Goal: Task Accomplishment & Management: Complete application form

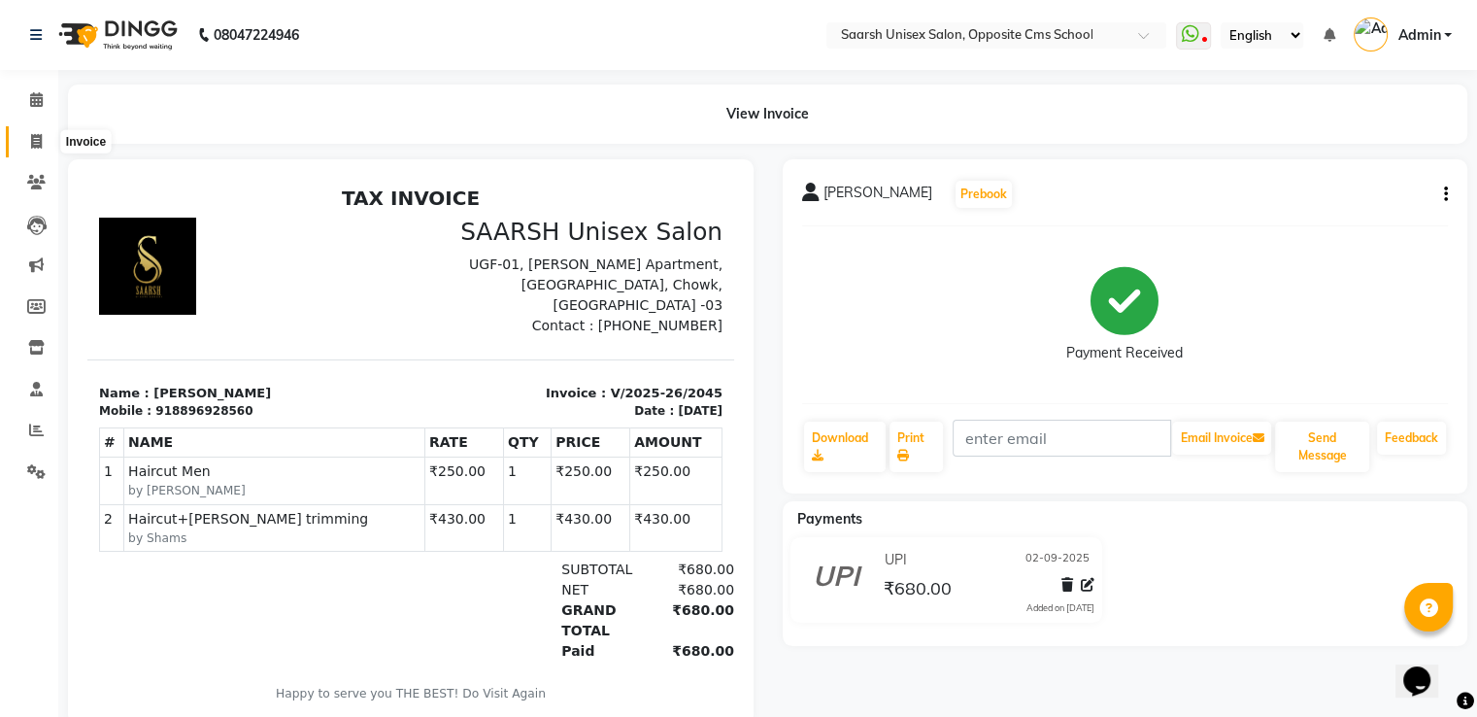
click at [29, 137] on span at bounding box center [36, 142] width 34 height 22
select select "service"
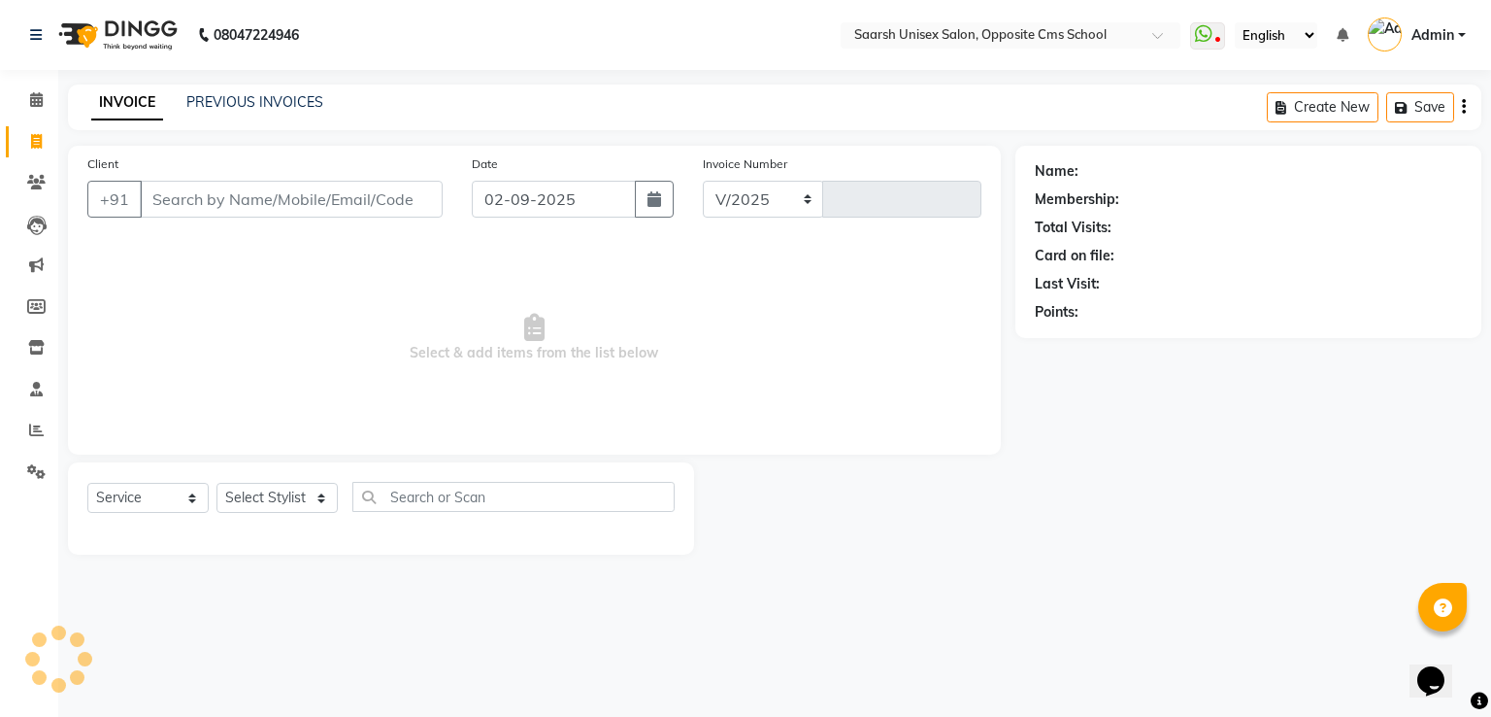
select select "3962"
type input "2047"
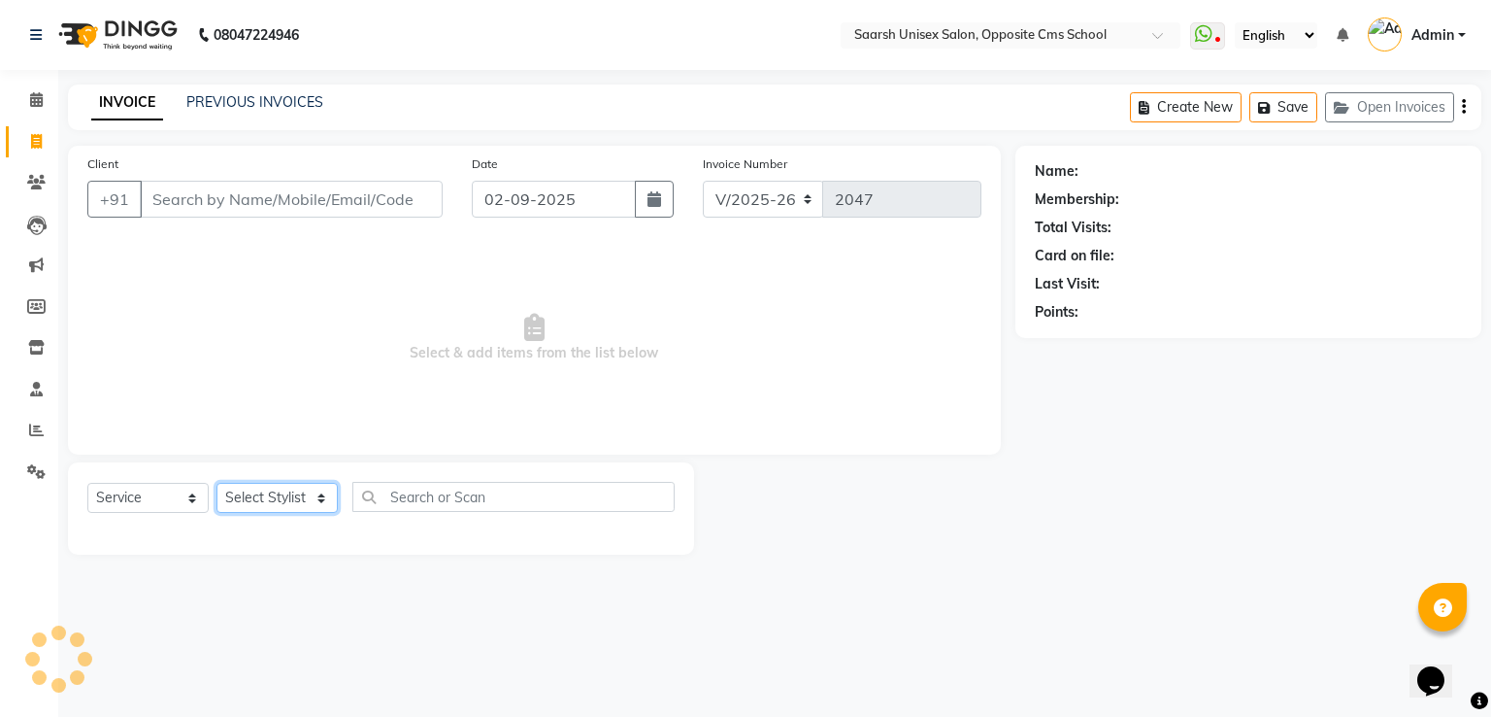
click at [293, 499] on select "Select Stylist" at bounding box center [277, 498] width 121 height 30
select select "20644"
click at [217, 484] on select "Select Stylist [PERSON_NAME] Front Desk [PERSON_NAME] [PERSON_NAME] [PERSON_NAM…" at bounding box center [277, 498] width 121 height 30
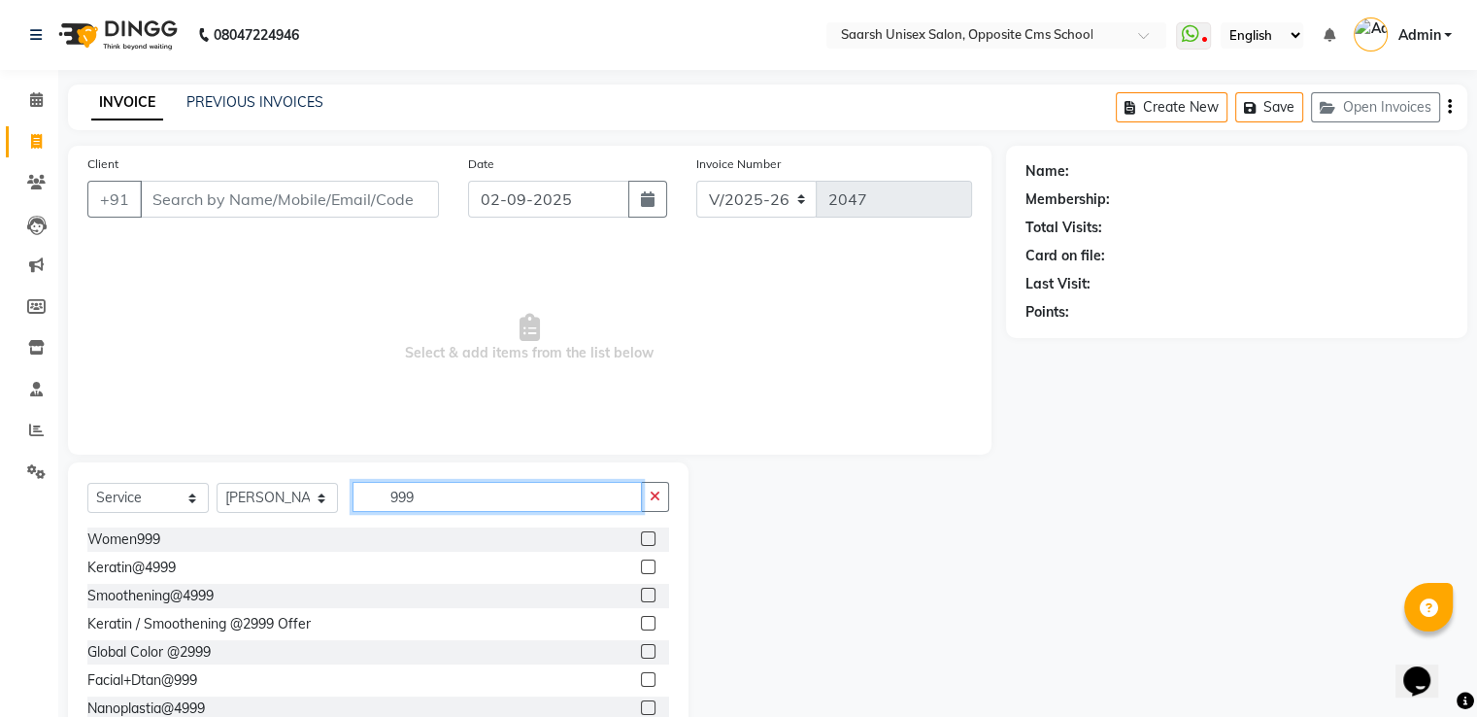
scroll to position [58, 0]
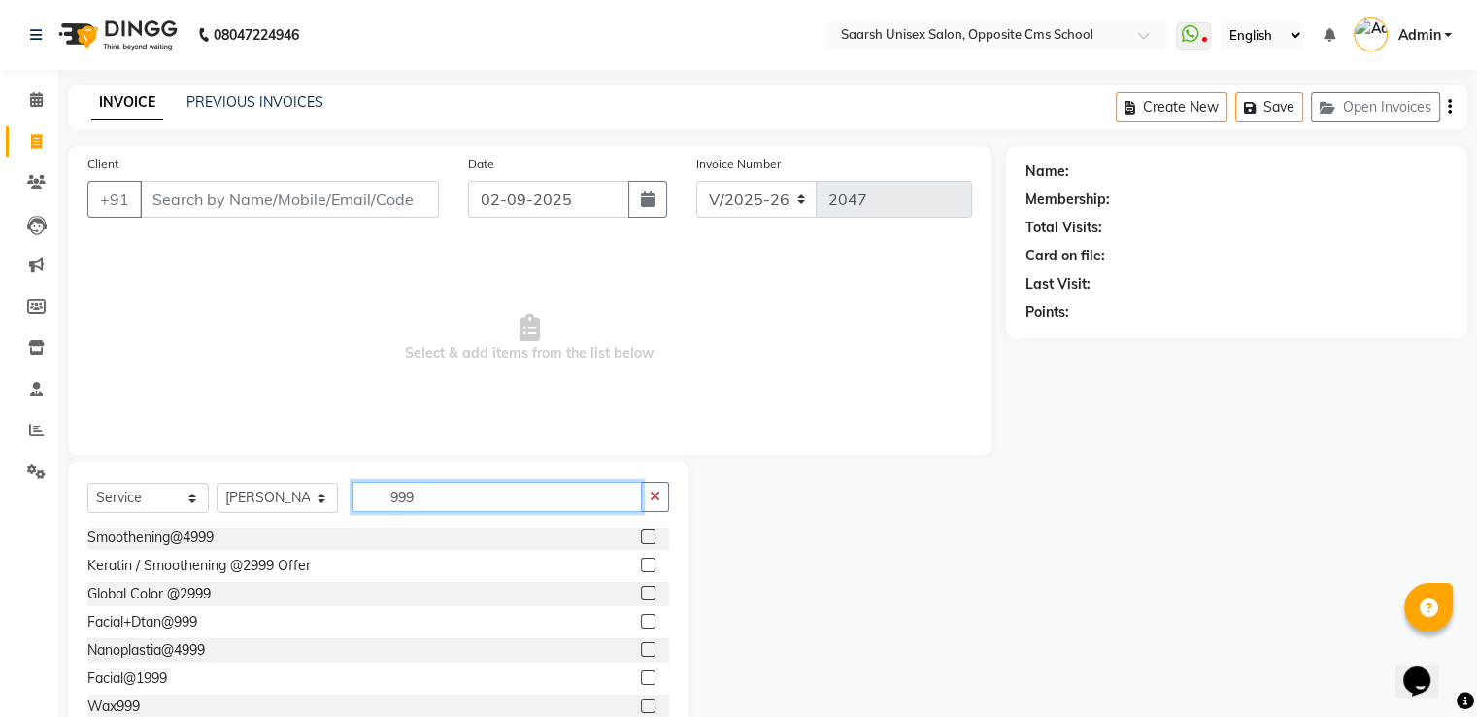
type input "999"
click at [641, 704] on label at bounding box center [648, 705] width 15 height 15
click at [641, 704] on input "checkbox" at bounding box center [647, 706] width 13 height 13
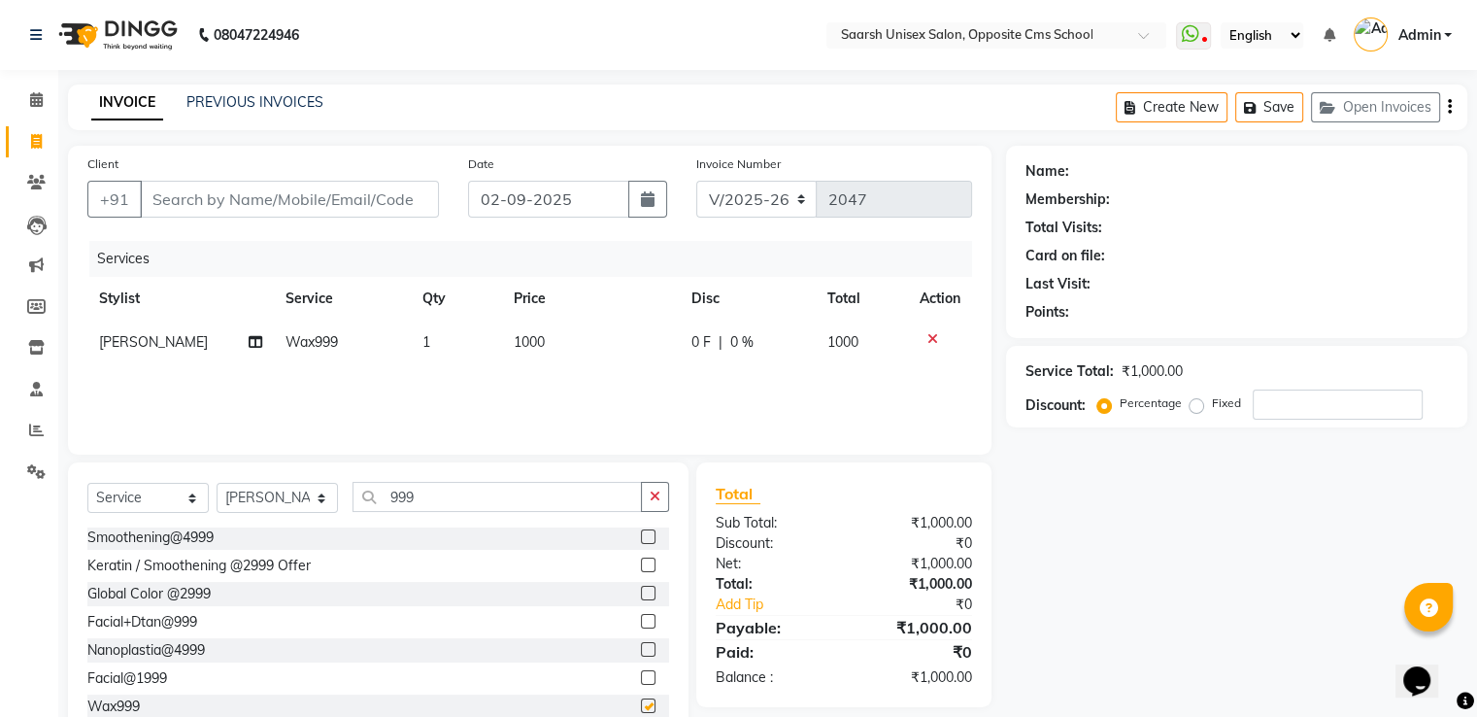
checkbox input "false"
click at [263, 196] on input "Client" at bounding box center [289, 199] width 299 height 37
type input "b"
type input "0"
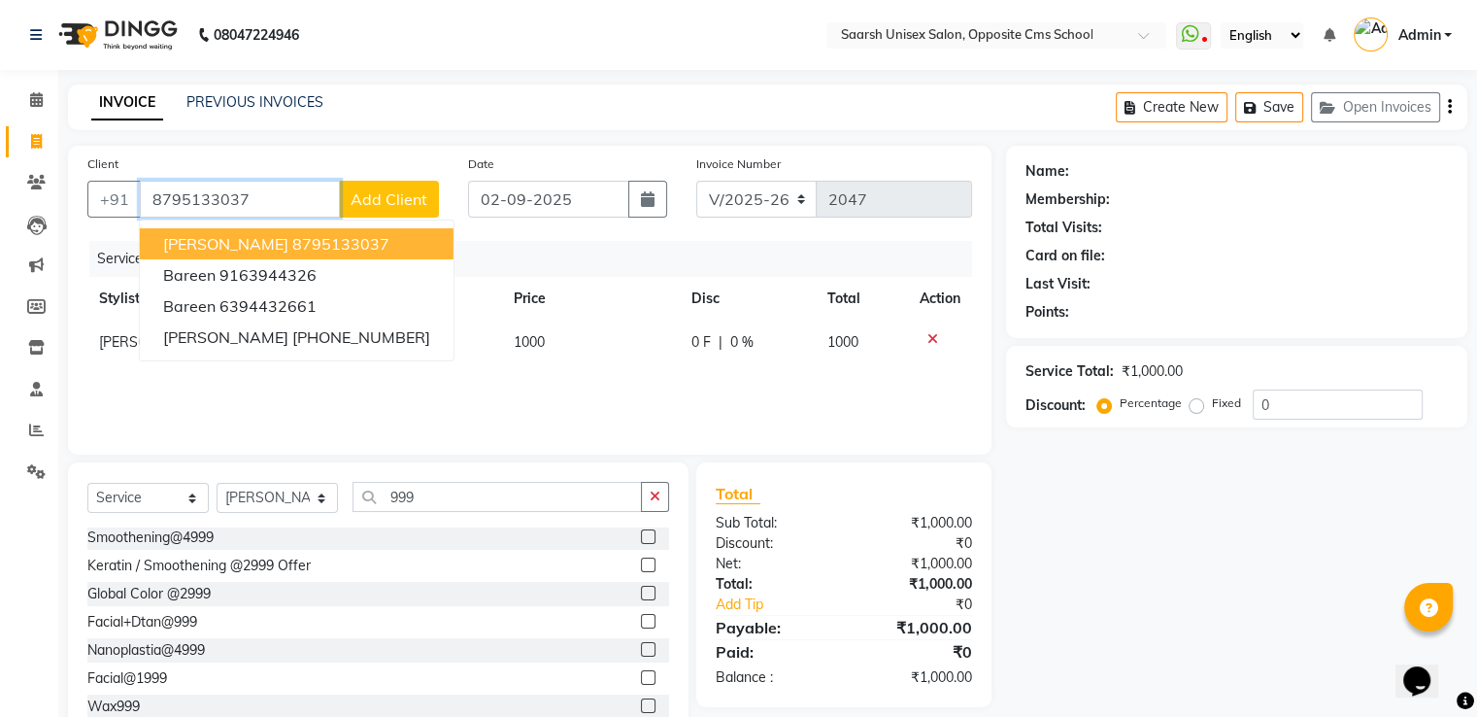
type input "8795133037"
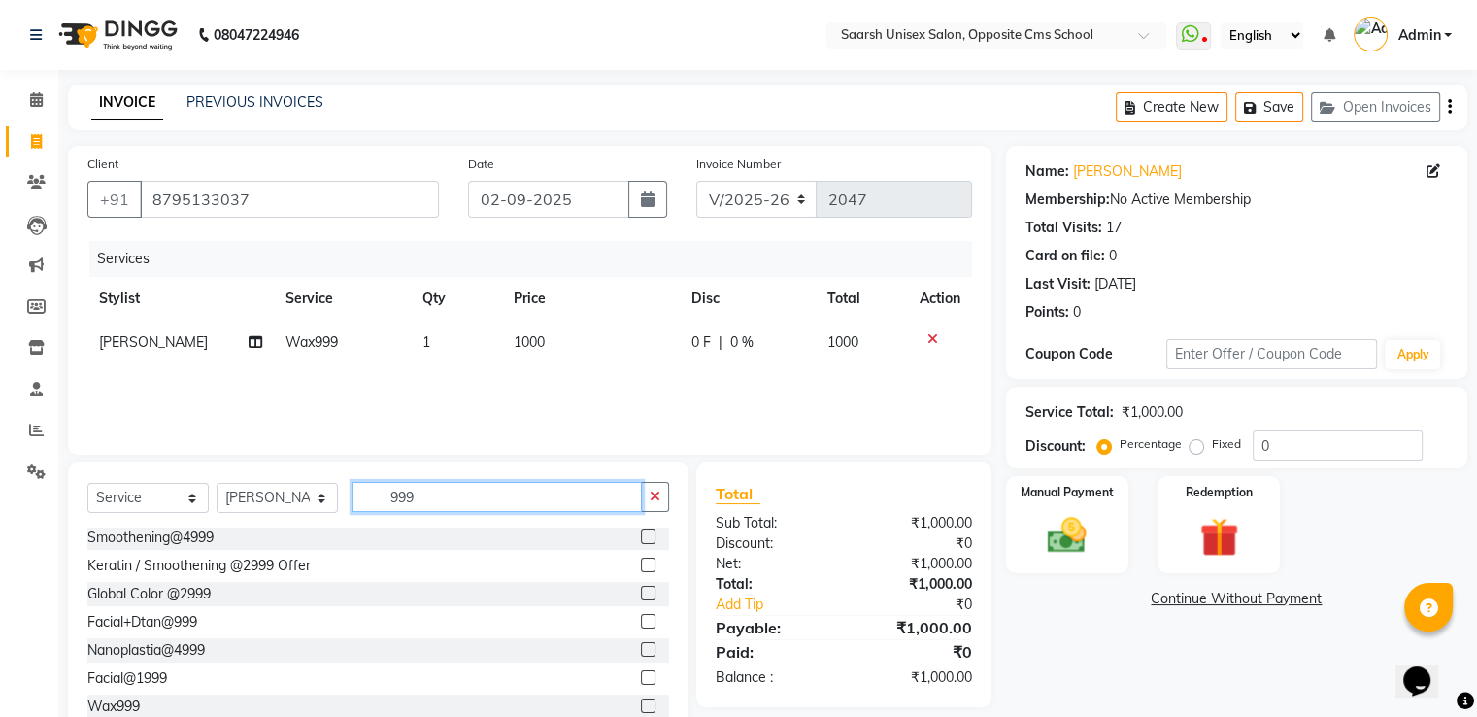
click at [451, 500] on input "999" at bounding box center [496, 497] width 289 height 30
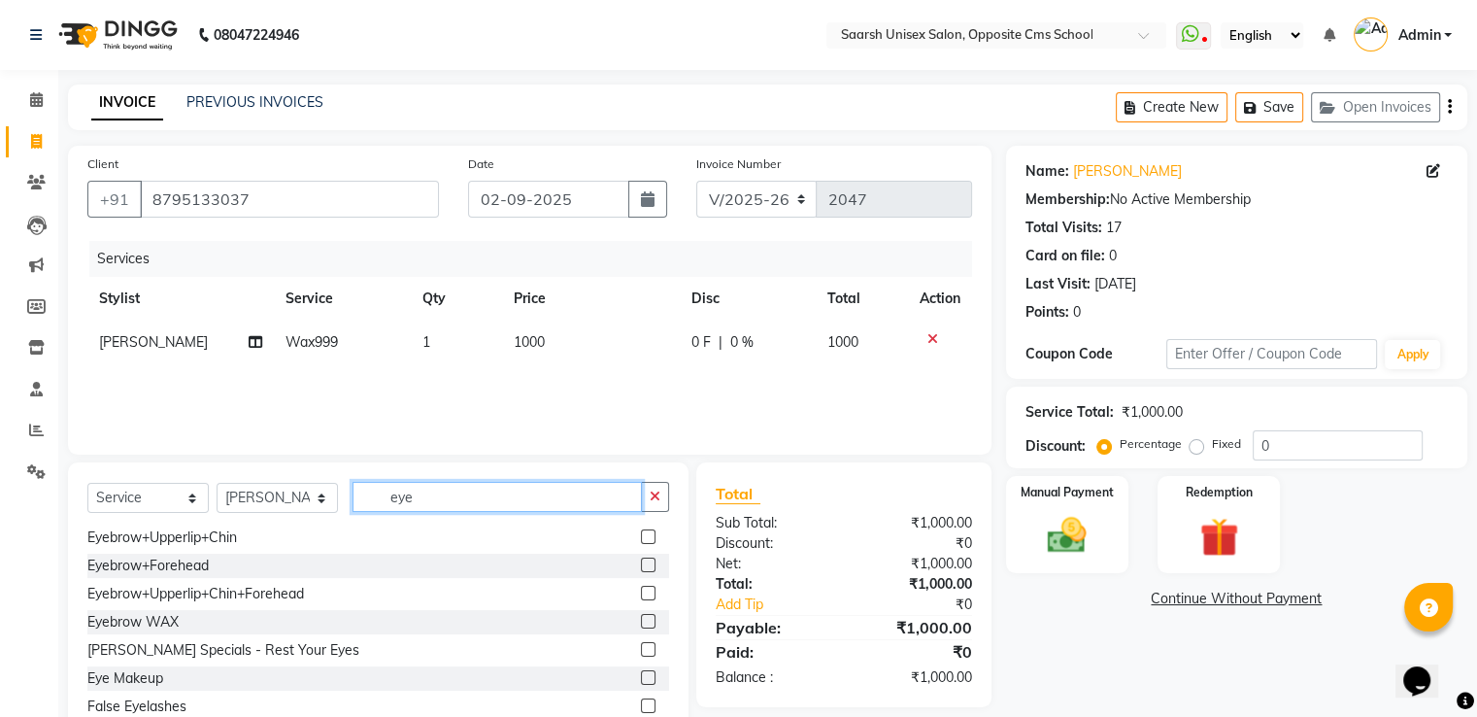
scroll to position [0, 0]
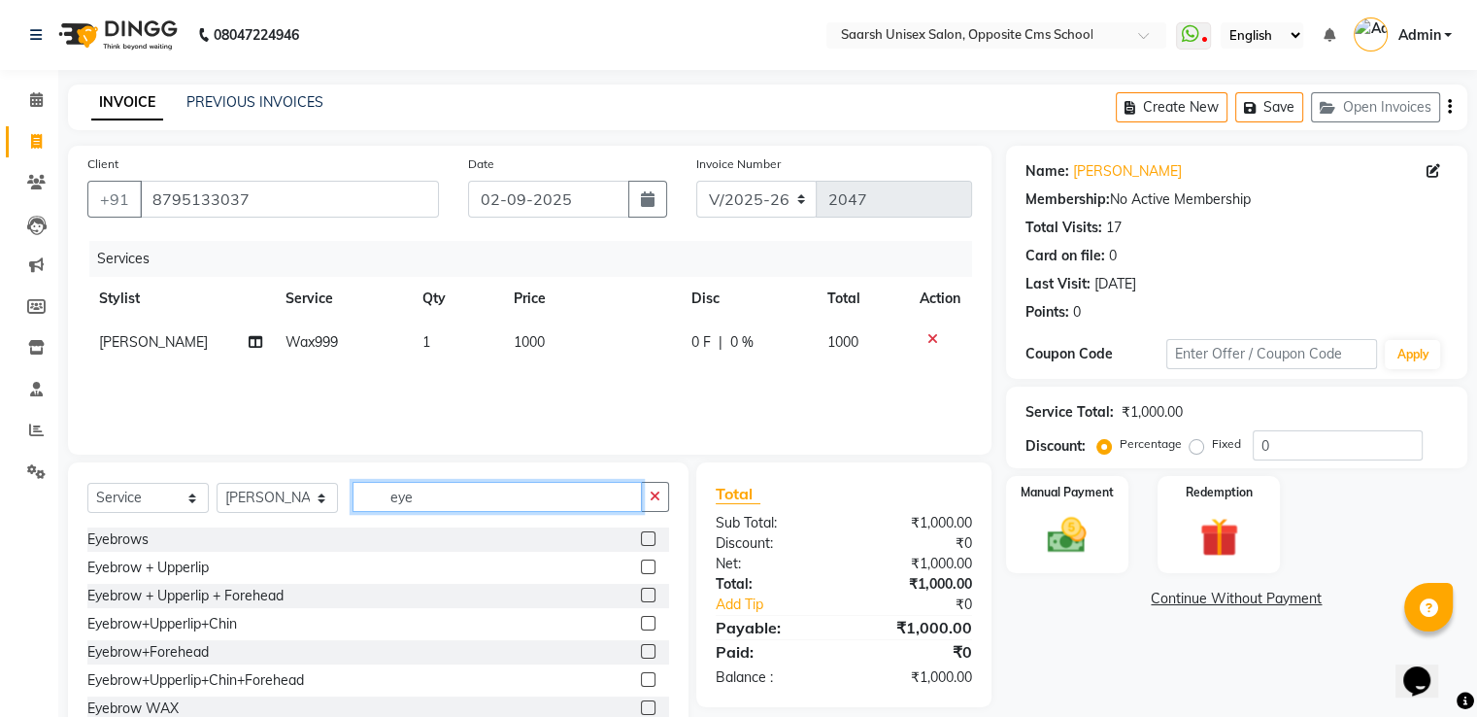
type input "eye"
click at [641, 537] on label at bounding box center [648, 538] width 15 height 15
click at [641, 537] on input "checkbox" at bounding box center [647, 539] width 13 height 13
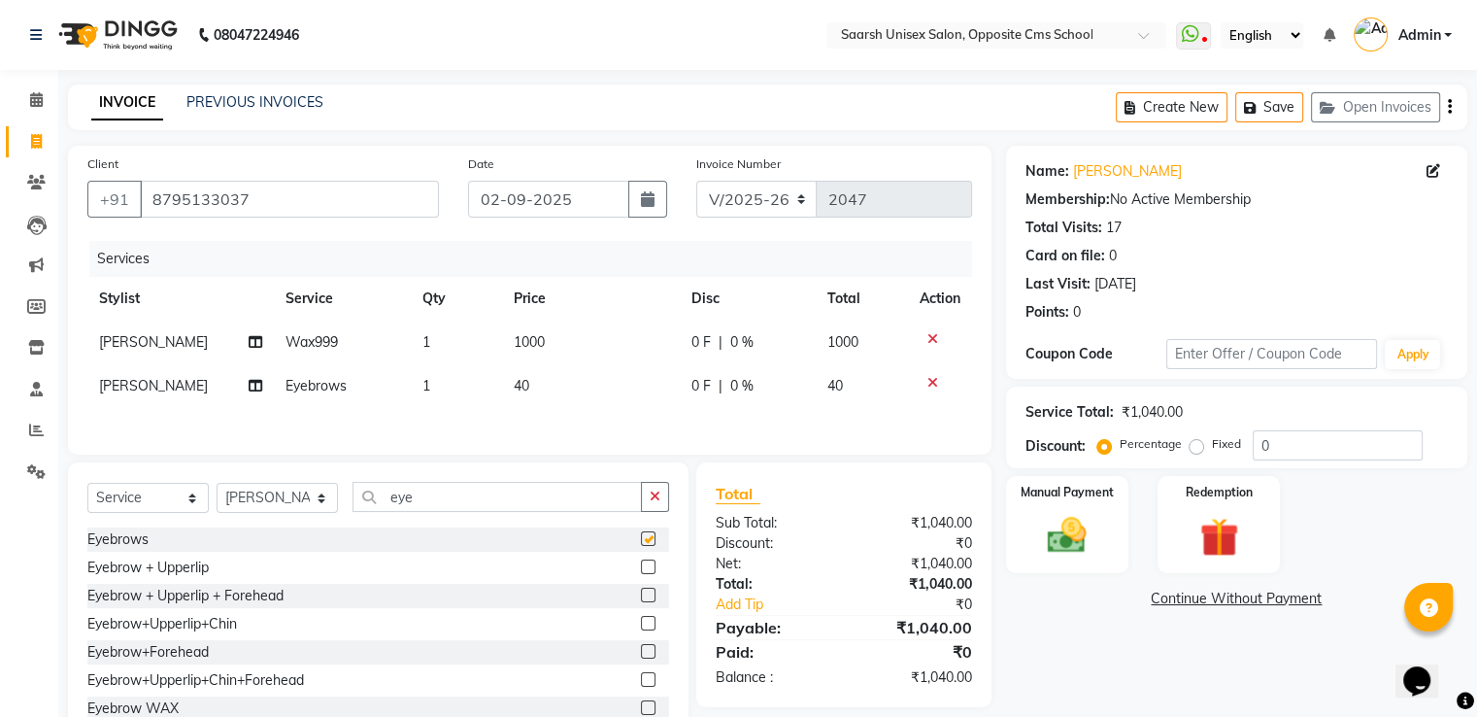
checkbox input "false"
click at [1070, 543] on img at bounding box center [1066, 536] width 65 height 47
click at [1208, 605] on span "UPI" at bounding box center [1210, 599] width 30 height 22
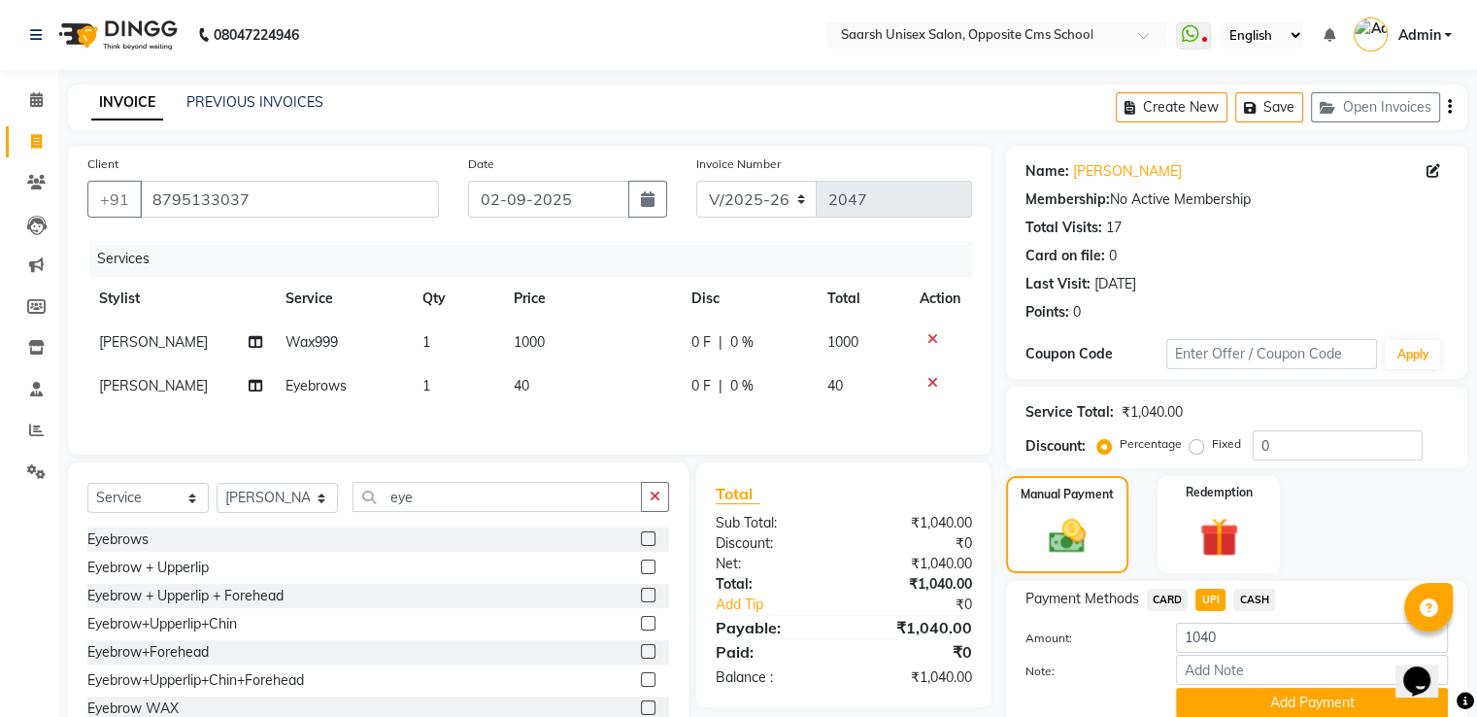
scroll to position [79, 0]
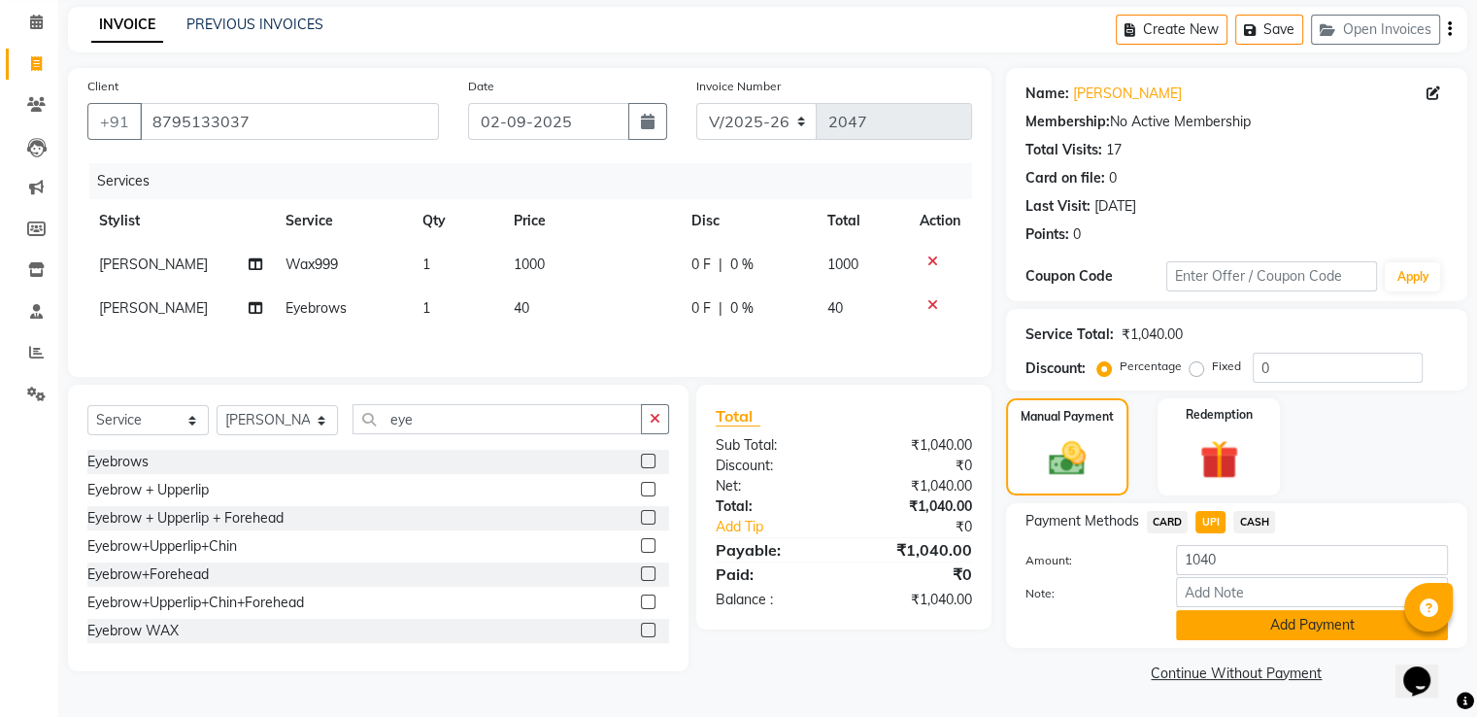
click at [1216, 624] on button "Add Payment" at bounding box center [1312, 625] width 272 height 30
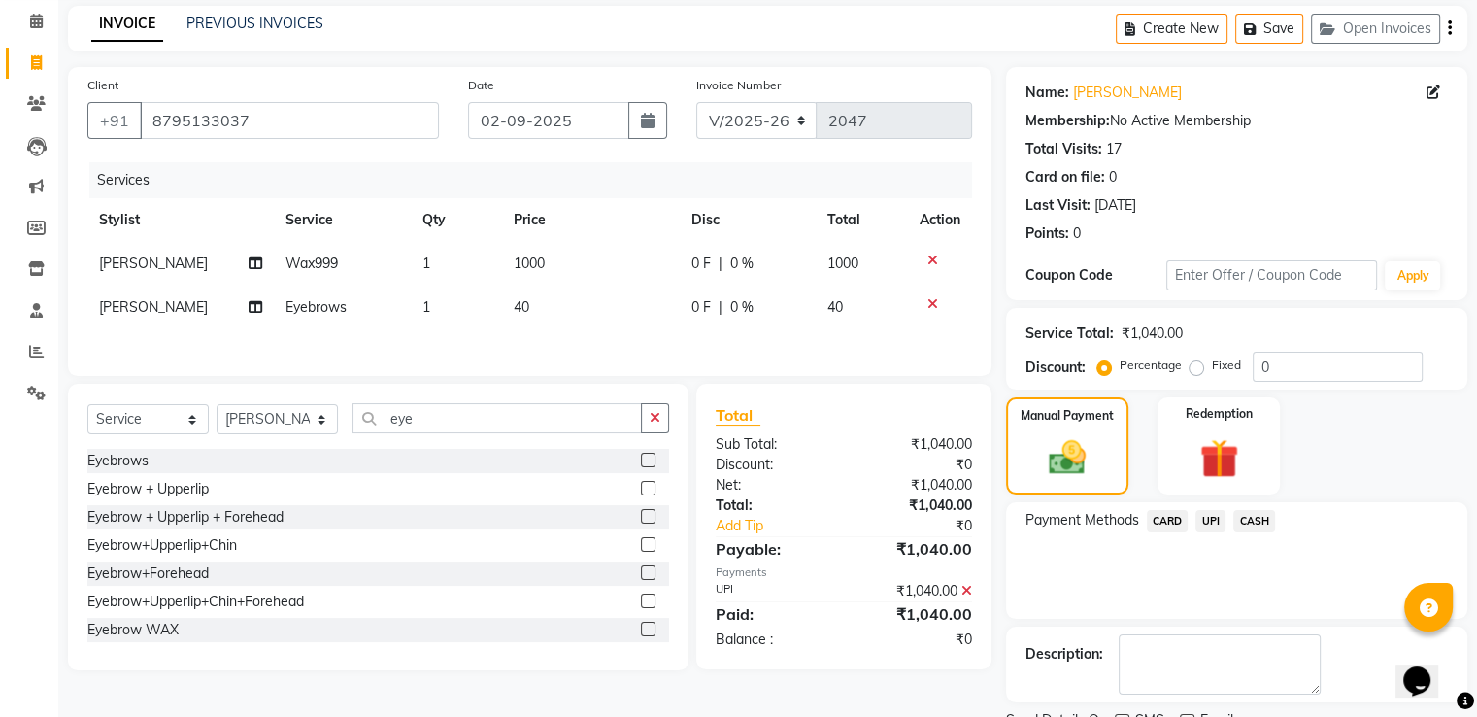
scroll to position [158, 0]
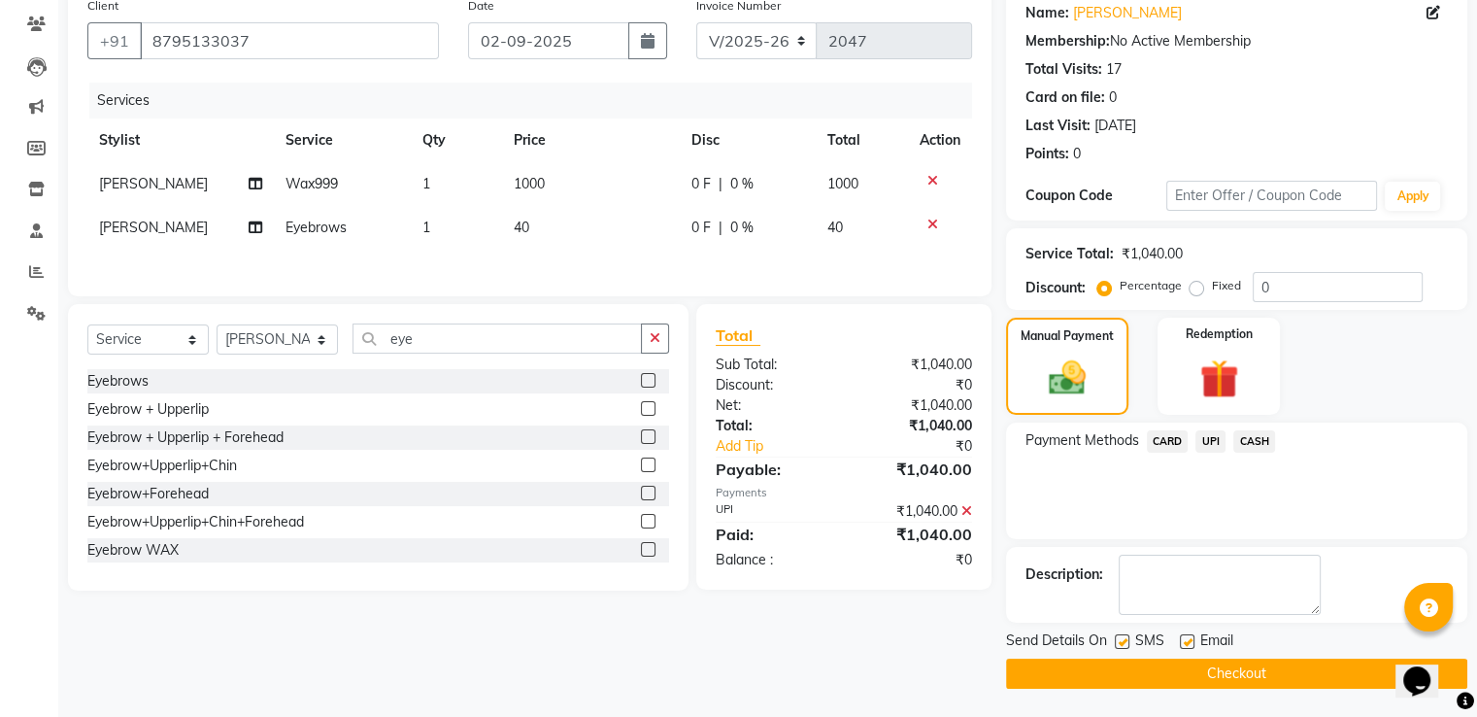
click at [1216, 683] on button "Checkout" at bounding box center [1236, 673] width 461 height 30
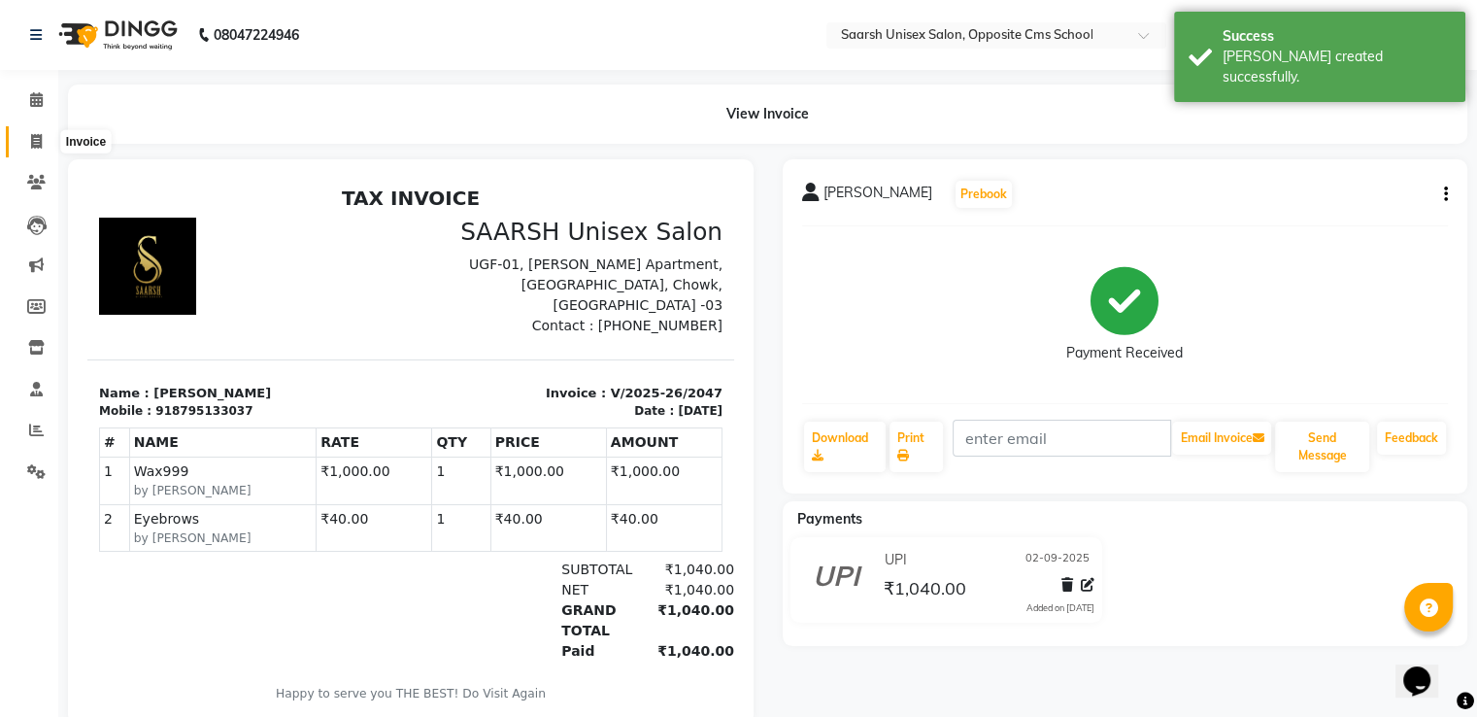
click at [31, 141] on icon at bounding box center [36, 141] width 11 height 15
select select "service"
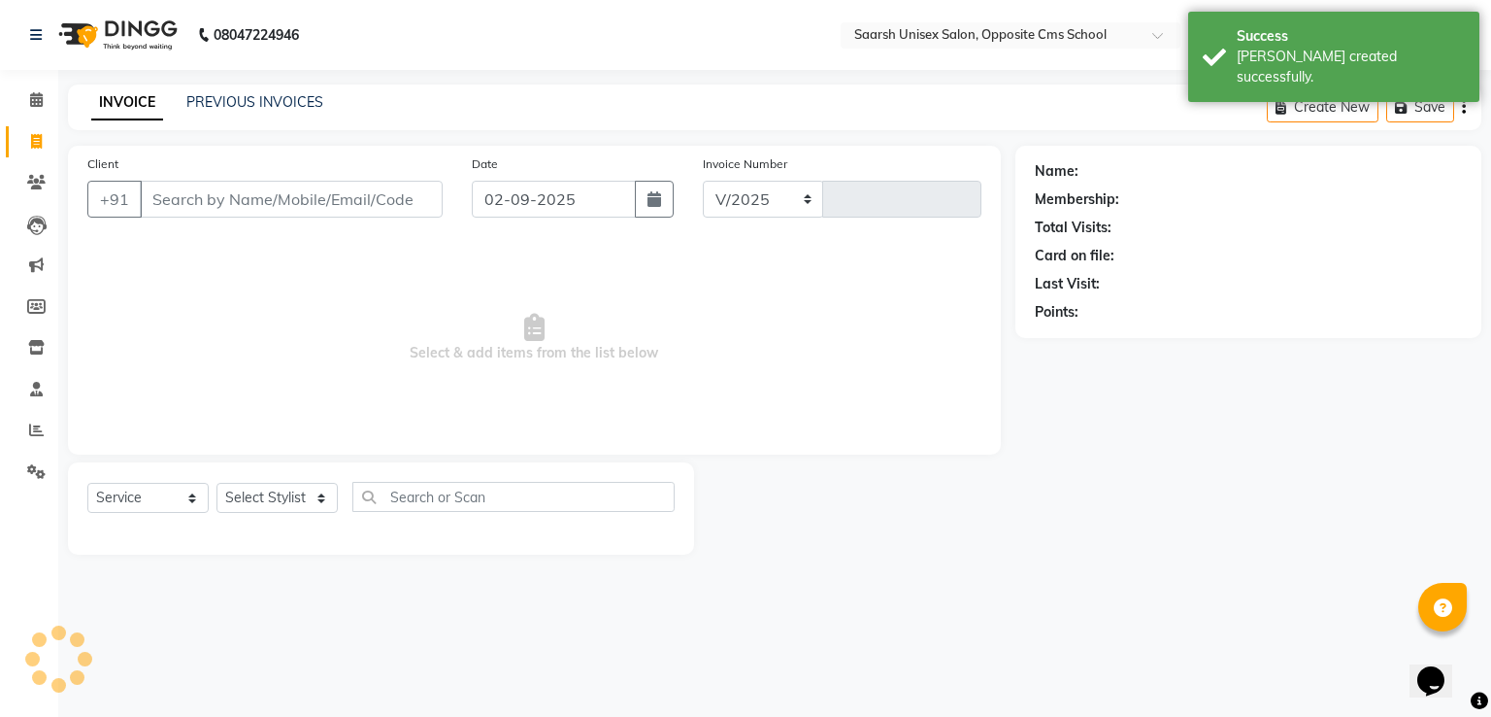
select select "3962"
type input "2048"
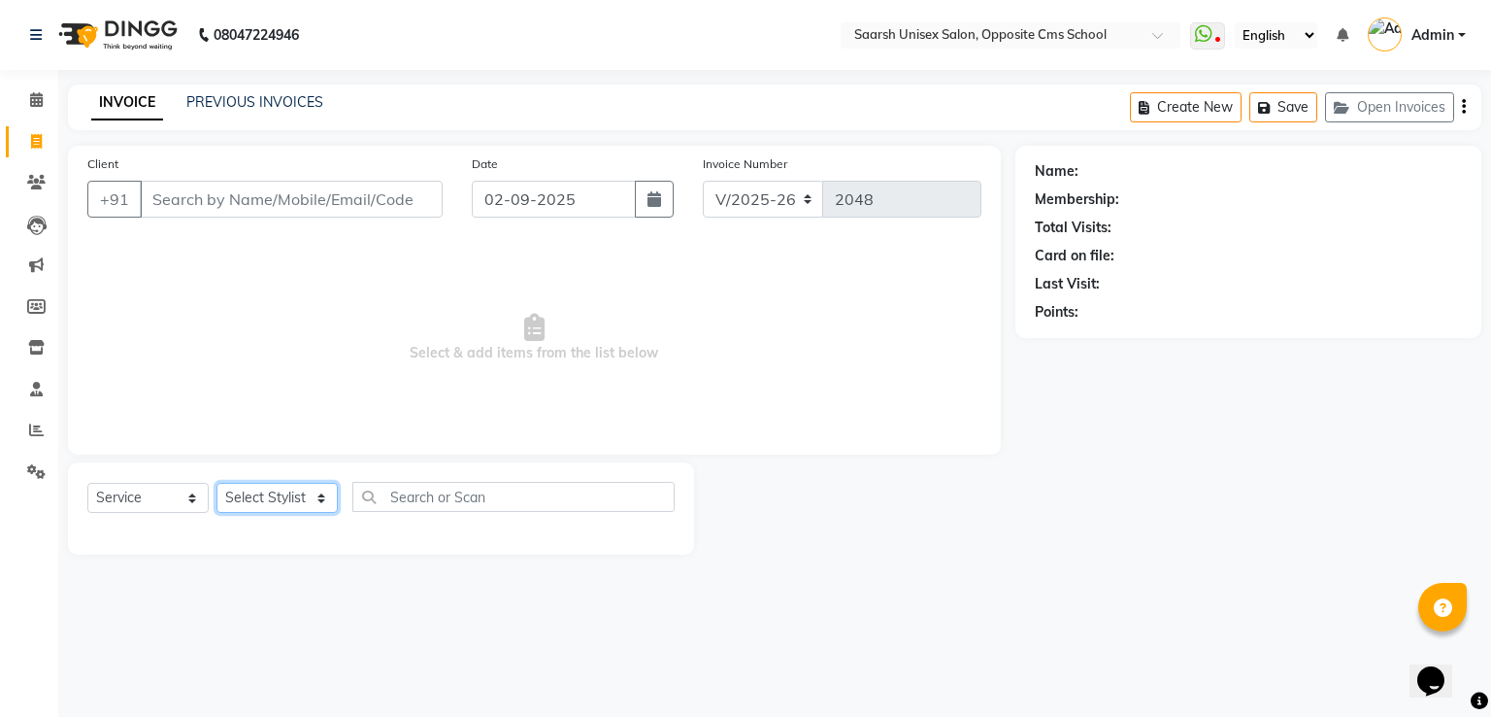
click at [318, 493] on select "Select Stylist [PERSON_NAME] Front Desk [PERSON_NAME] [PERSON_NAME] [PERSON_NAM…" at bounding box center [277, 498] width 121 height 30
select select "20641"
click at [217, 484] on select "Select Stylist [PERSON_NAME] Front Desk [PERSON_NAME] [PERSON_NAME] [PERSON_NAM…" at bounding box center [277, 498] width 121 height 30
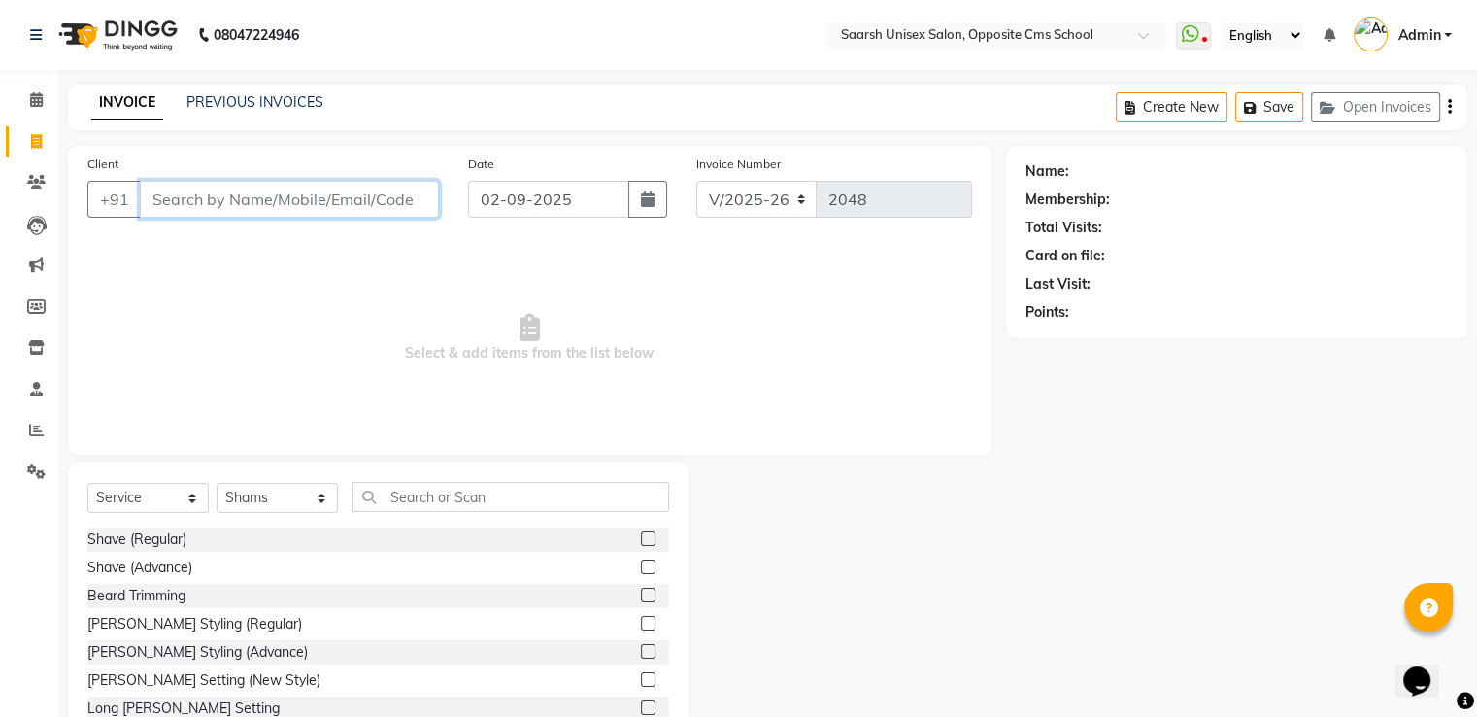
click at [289, 191] on input "Client" at bounding box center [289, 199] width 299 height 37
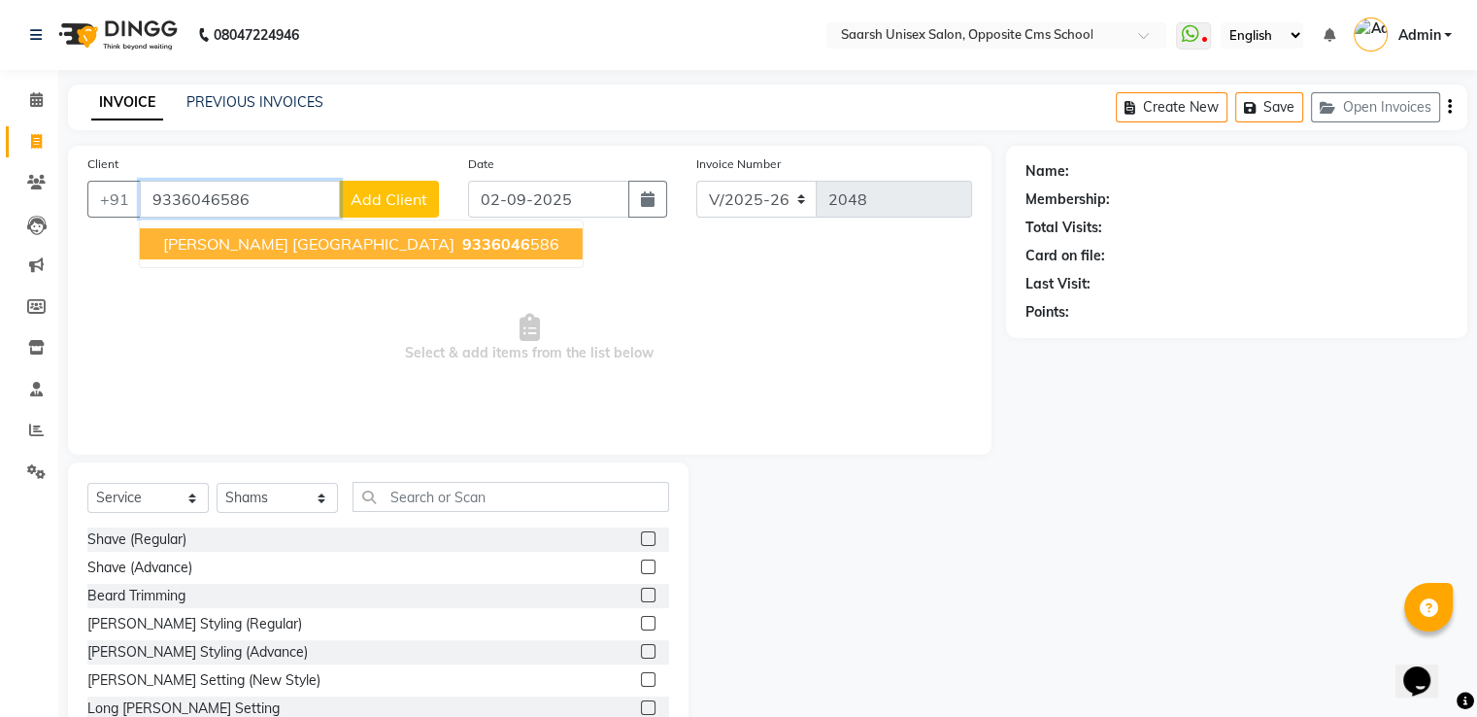
type input "9336046586"
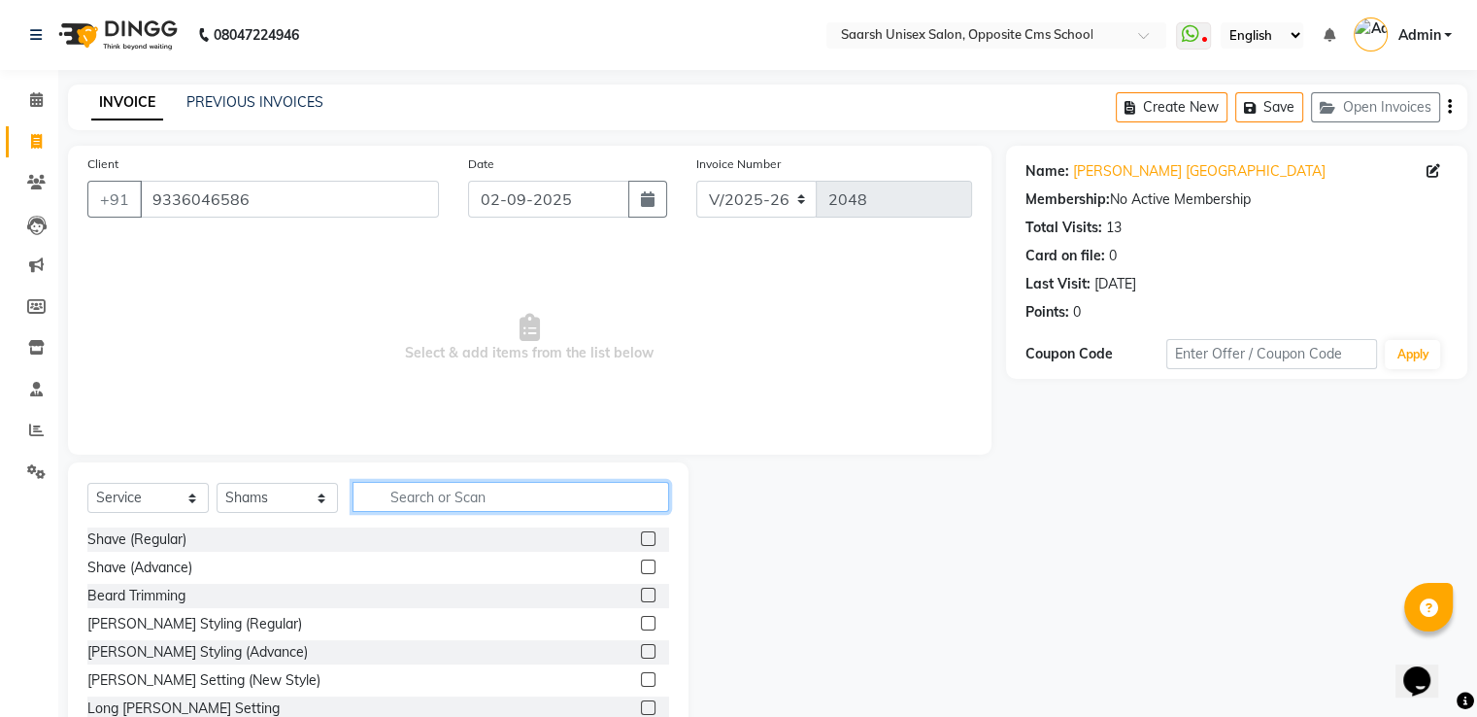
click at [482, 496] on input "text" at bounding box center [510, 497] width 317 height 30
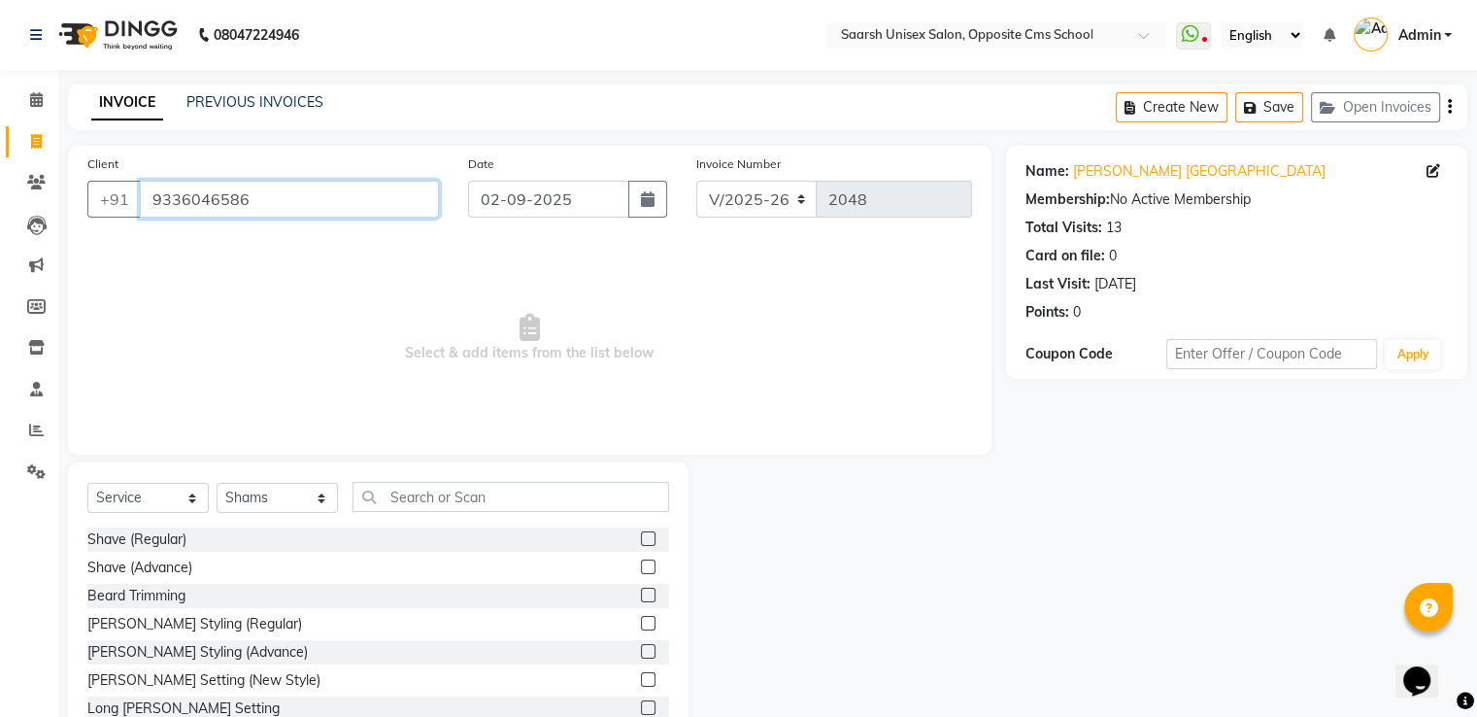
click at [265, 202] on input "9336046586" at bounding box center [289, 199] width 299 height 37
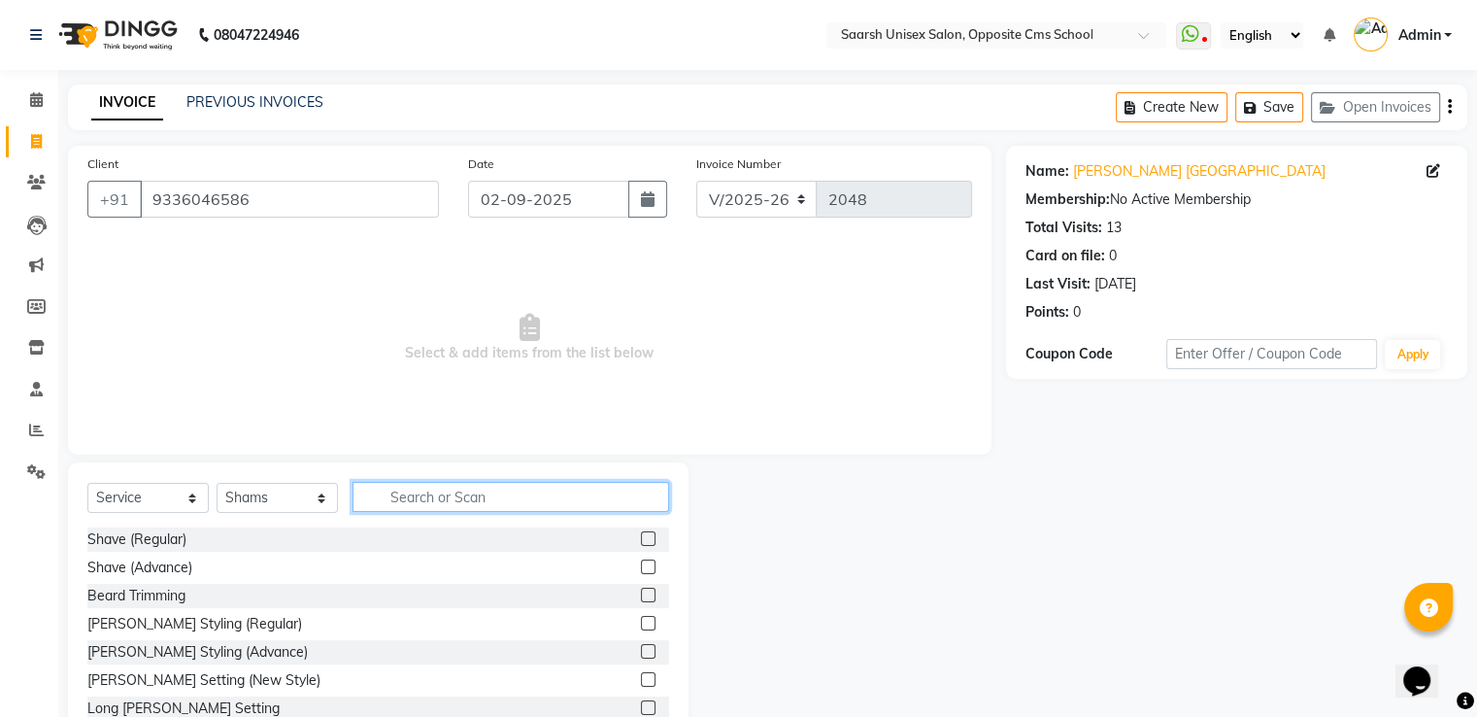
click at [409, 502] on input "text" at bounding box center [510, 497] width 317 height 30
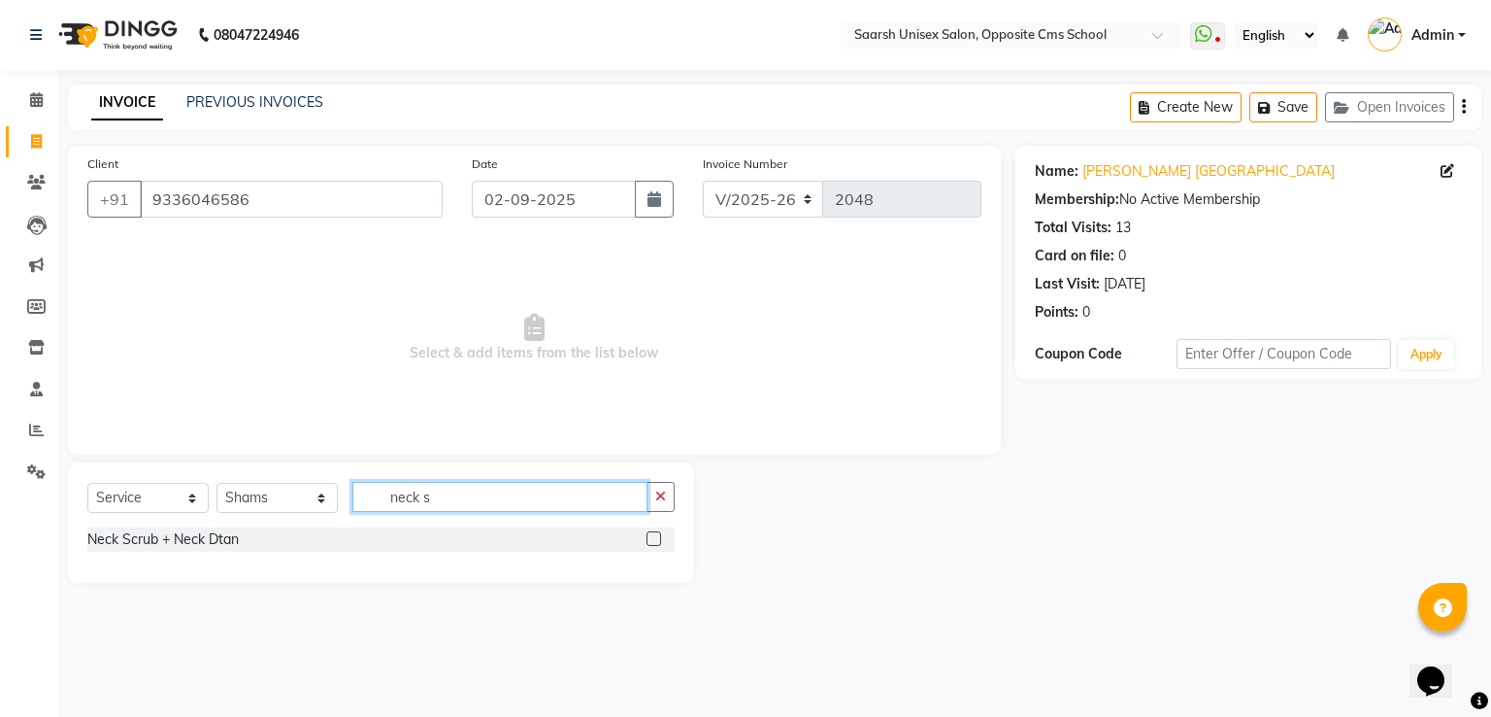
type input "neck s"
click at [656, 538] on label at bounding box center [654, 538] width 15 height 15
click at [656, 538] on input "checkbox" at bounding box center [653, 539] width 13 height 13
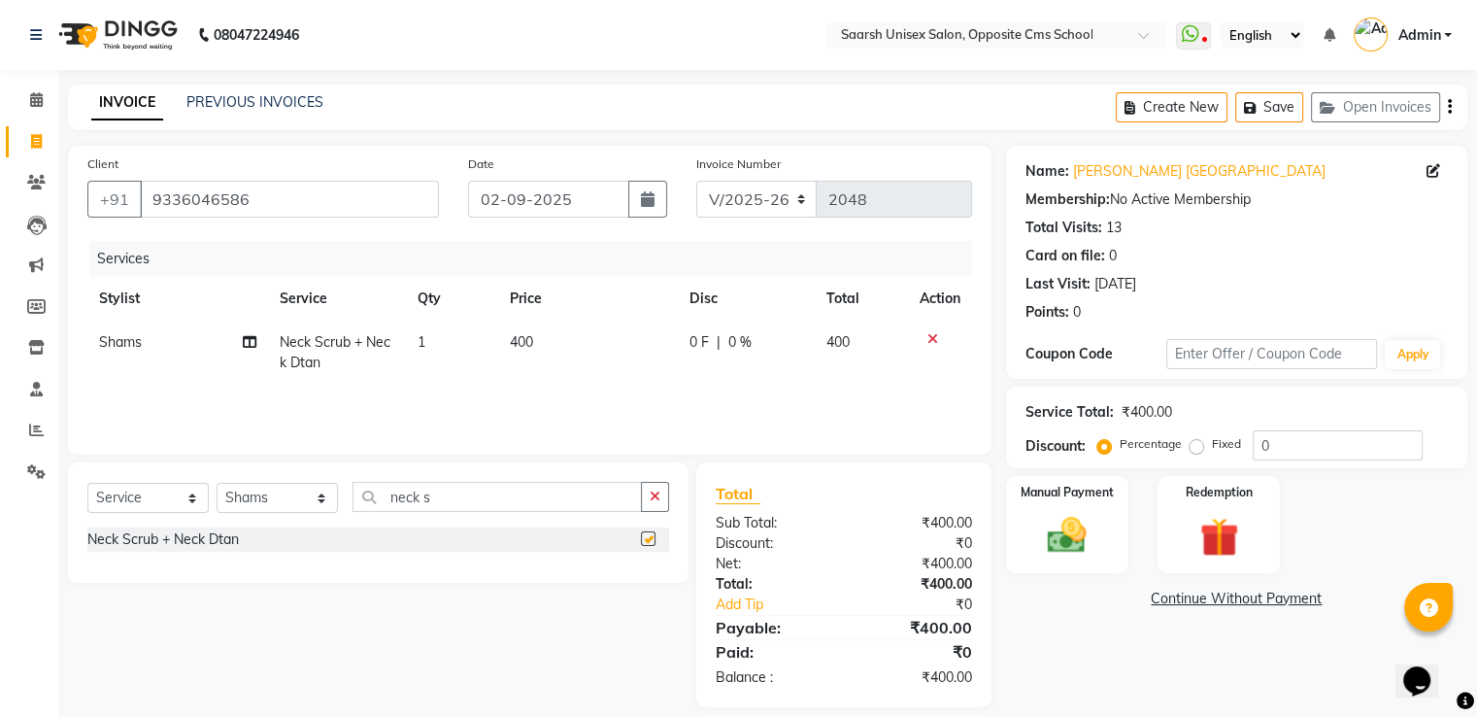
checkbox input "false"
click at [520, 501] on input "neck s" at bounding box center [496, 497] width 289 height 30
type input "raaga"
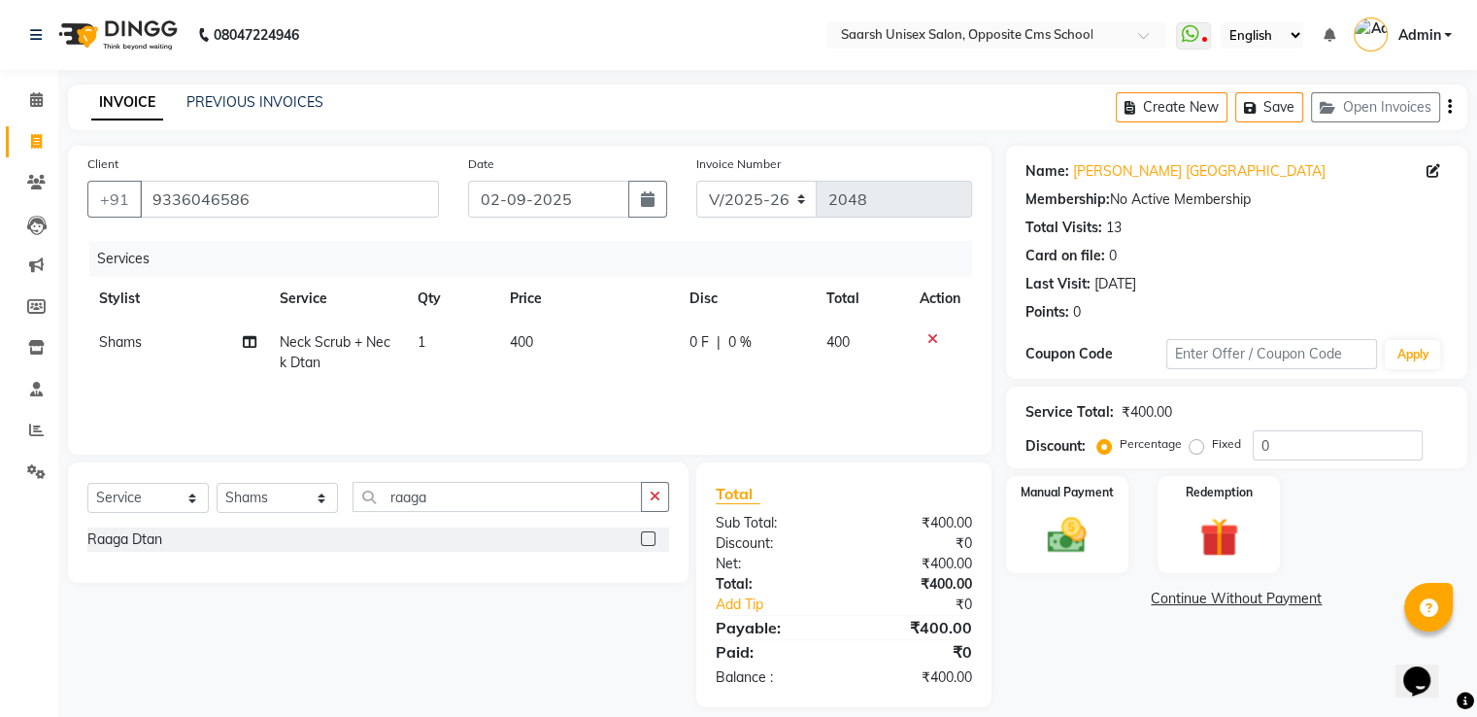
click at [646, 545] on label at bounding box center [648, 538] width 15 height 15
click at [646, 545] on input "checkbox" at bounding box center [647, 539] width 13 height 13
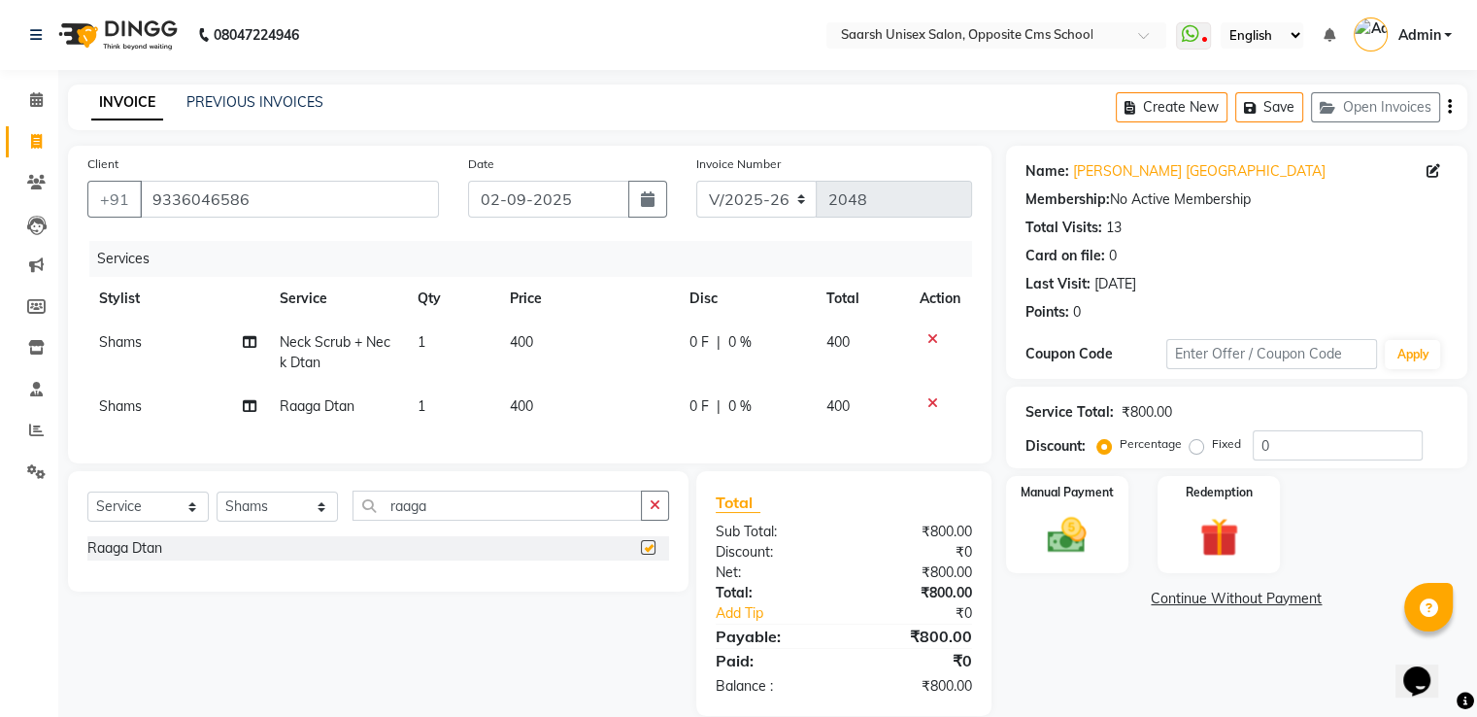
checkbox input "false"
click at [495, 520] on input "raaga" at bounding box center [496, 505] width 289 height 30
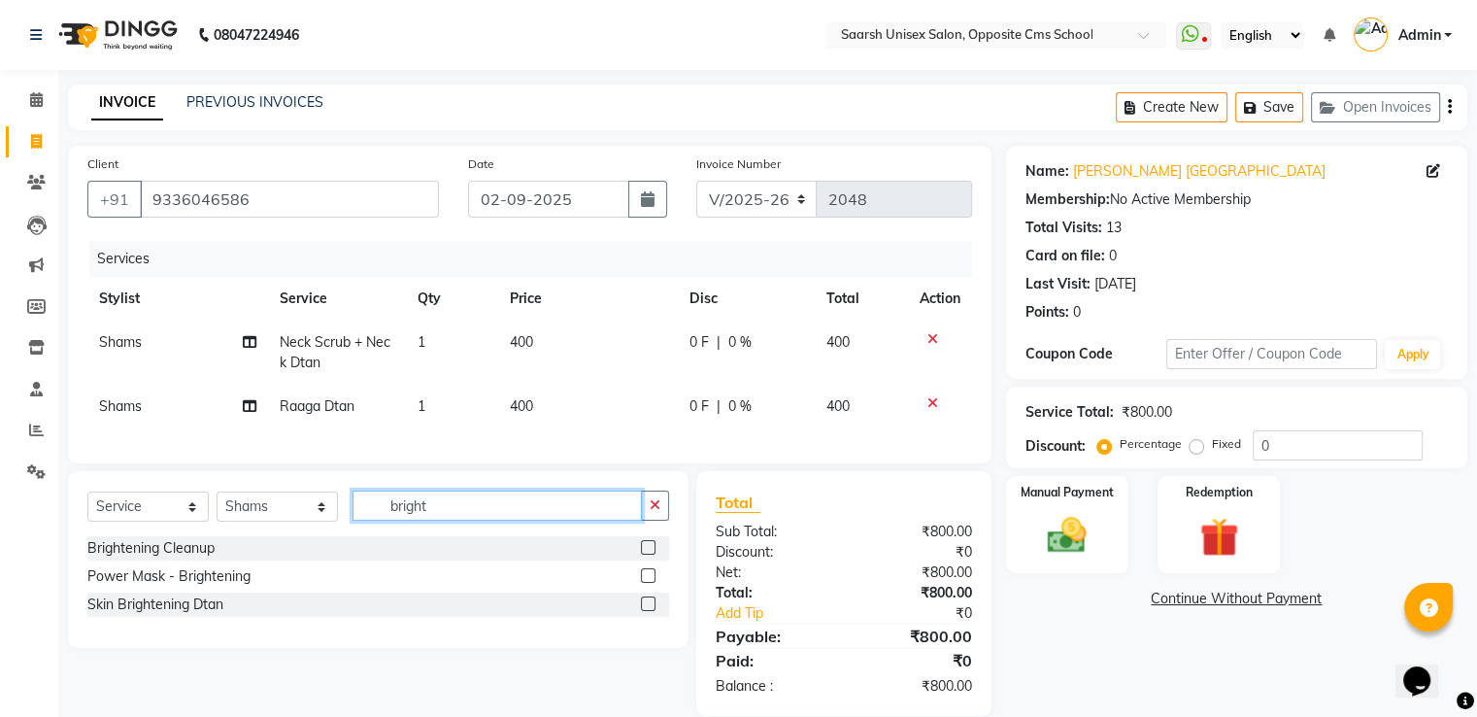
type input "bright"
click at [649, 554] on label at bounding box center [648, 547] width 15 height 15
click at [649, 554] on input "checkbox" at bounding box center [647, 548] width 13 height 13
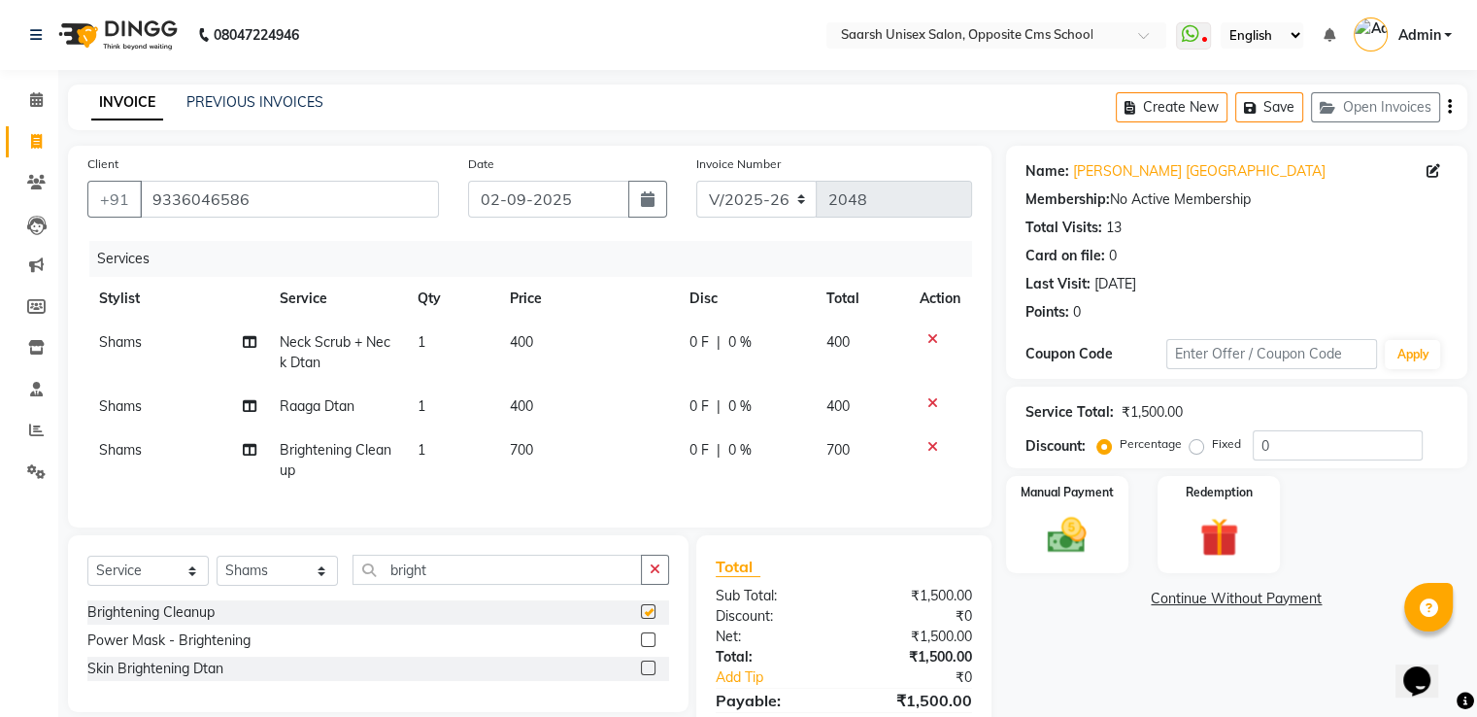
checkbox input "false"
click at [1072, 543] on img at bounding box center [1066, 536] width 65 height 47
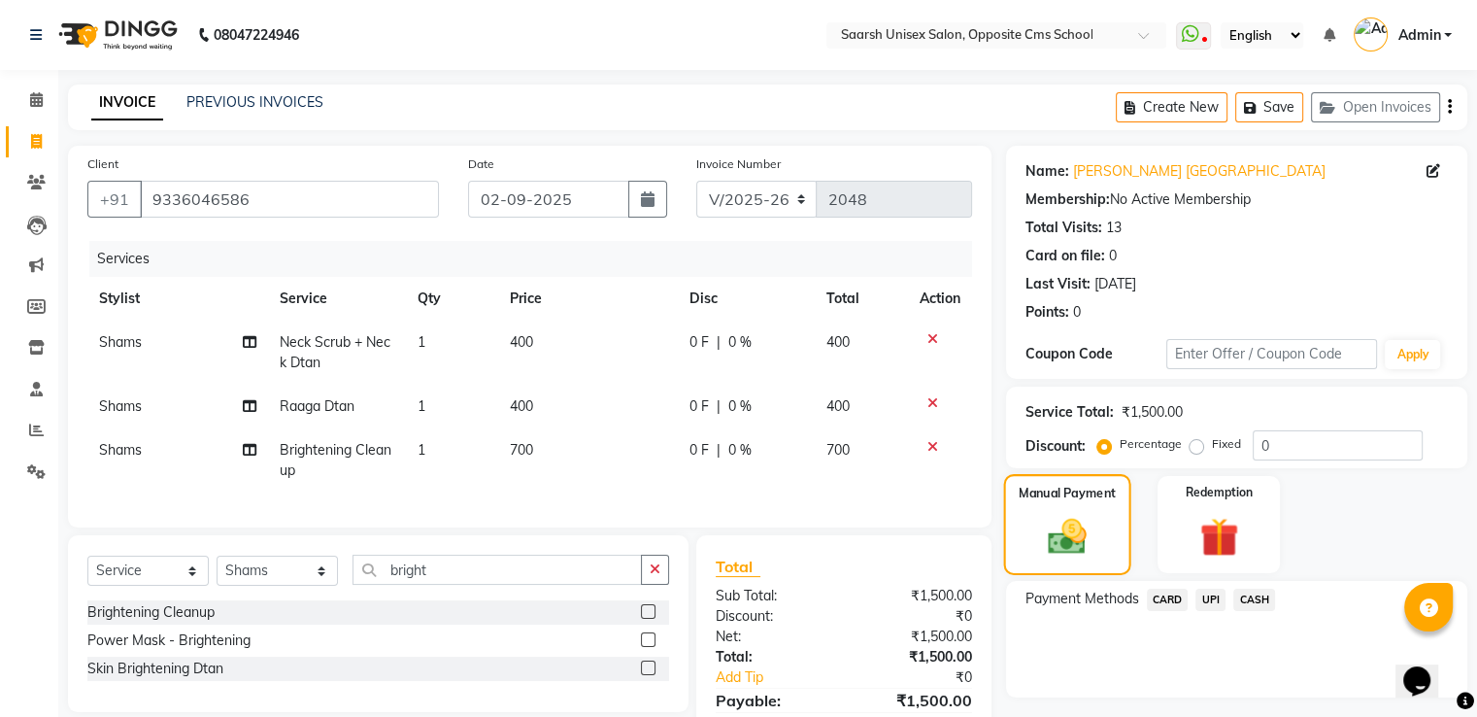
scroll to position [108, 0]
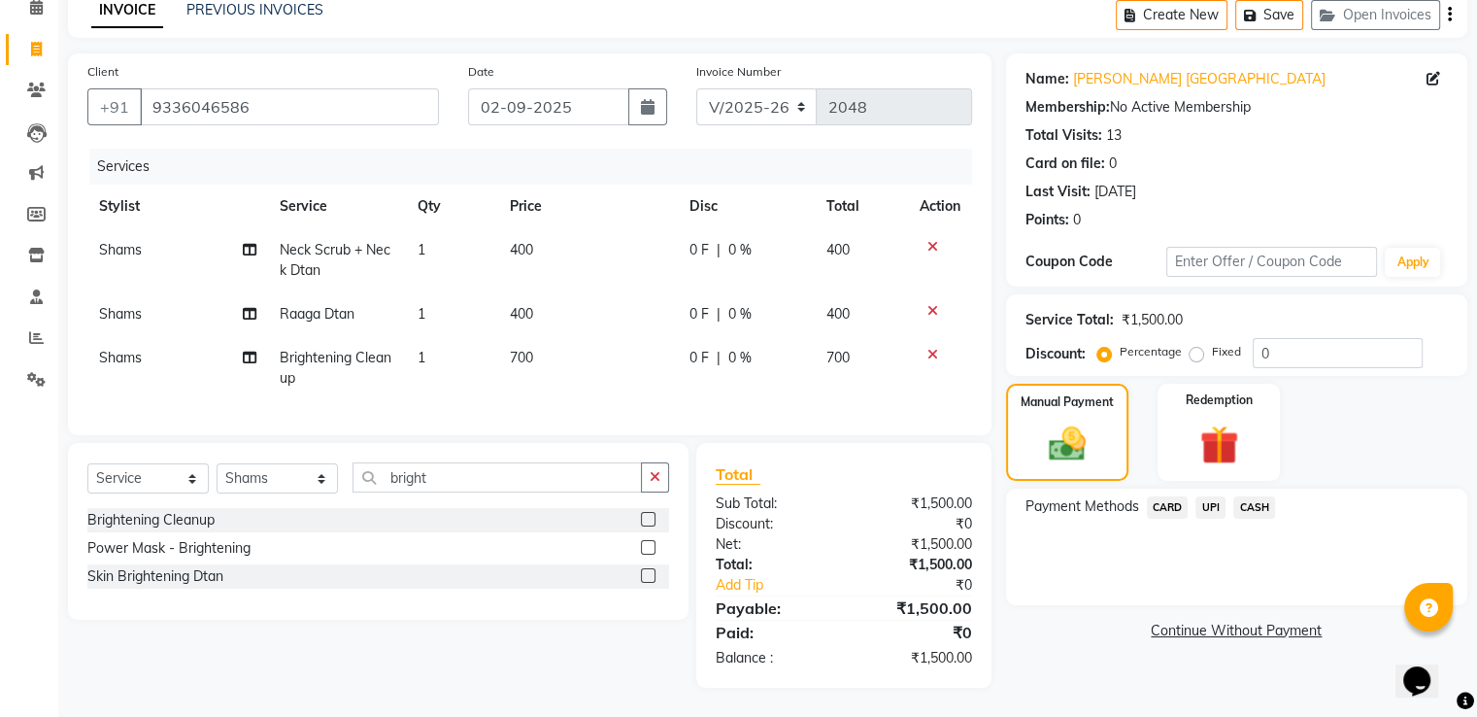
click at [1258, 496] on span "CASH" at bounding box center [1254, 507] width 42 height 22
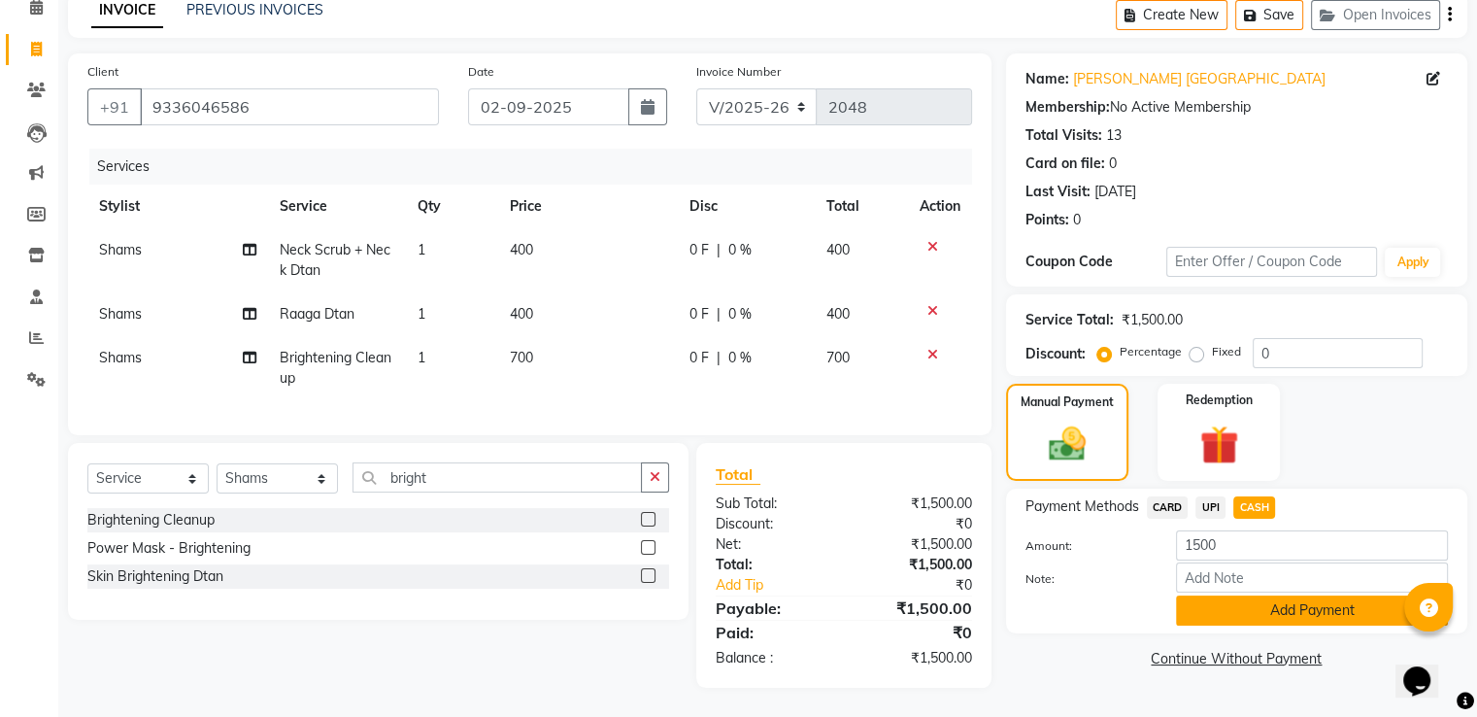
click at [1273, 595] on button "Add Payment" at bounding box center [1312, 610] width 272 height 30
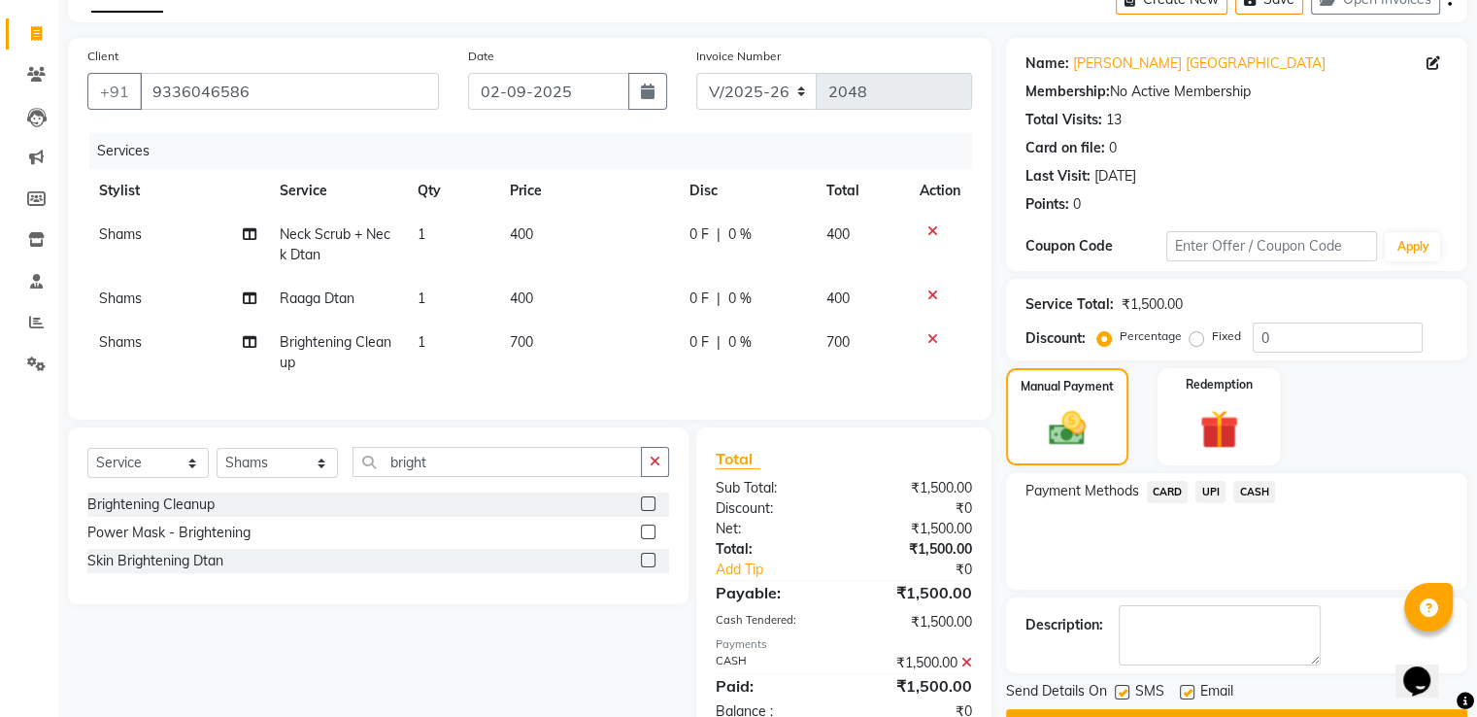
scroll to position [176, 0]
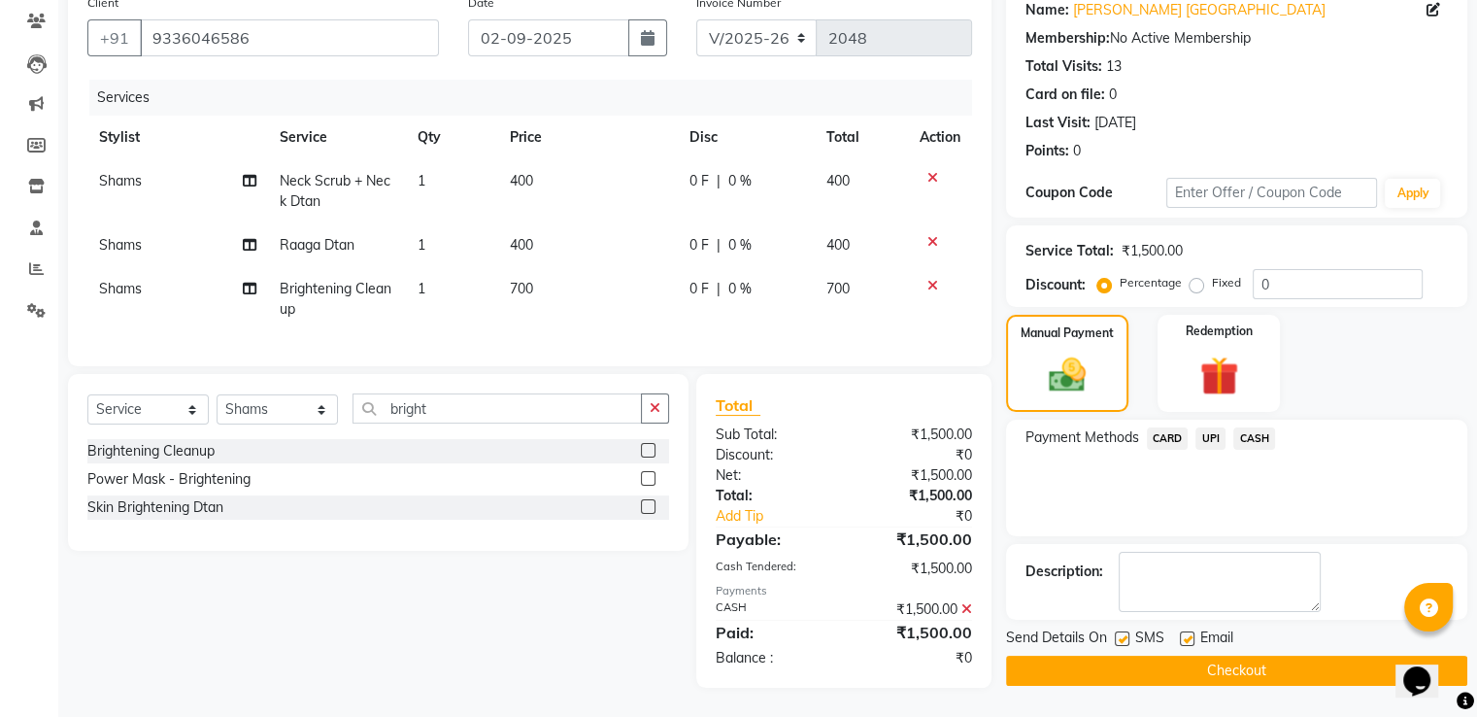
click at [1167, 655] on button "Checkout" at bounding box center [1236, 670] width 461 height 30
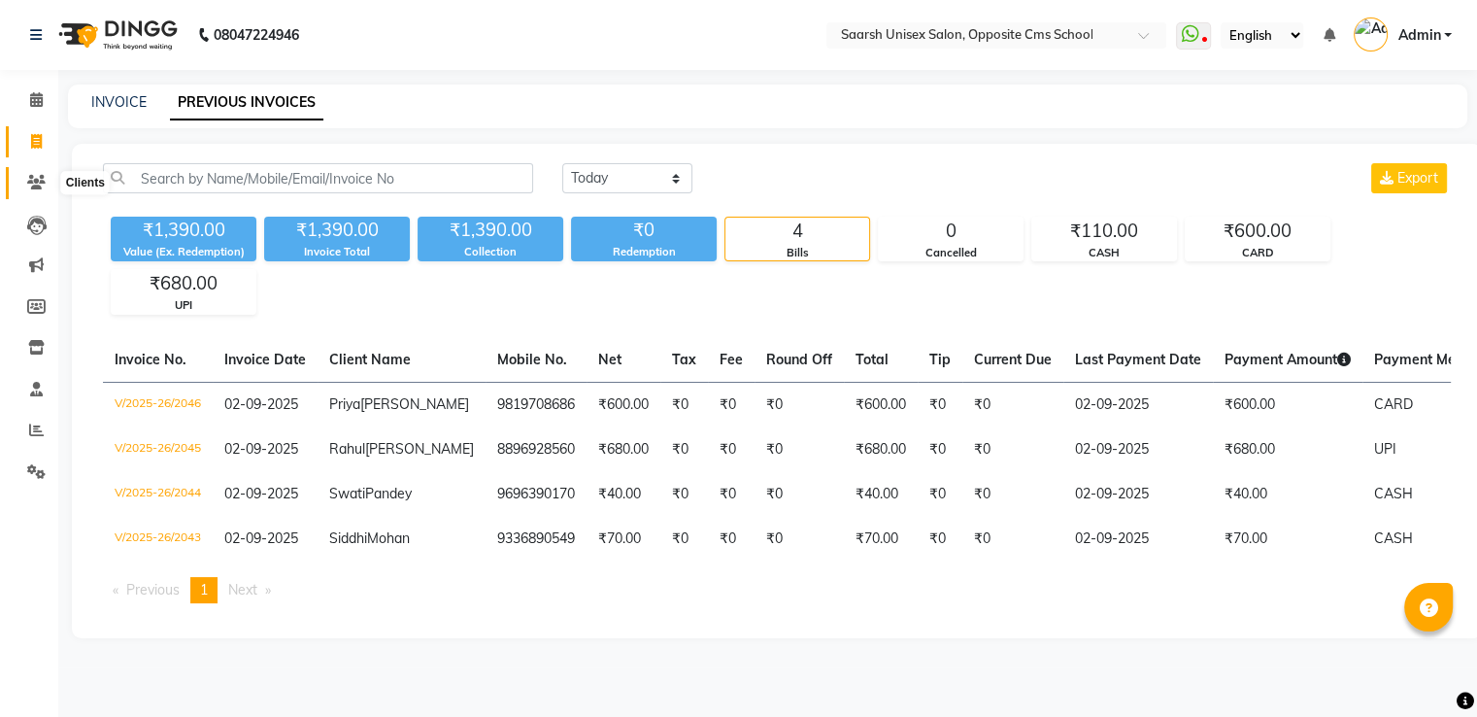
click at [35, 184] on icon at bounding box center [36, 182] width 18 height 15
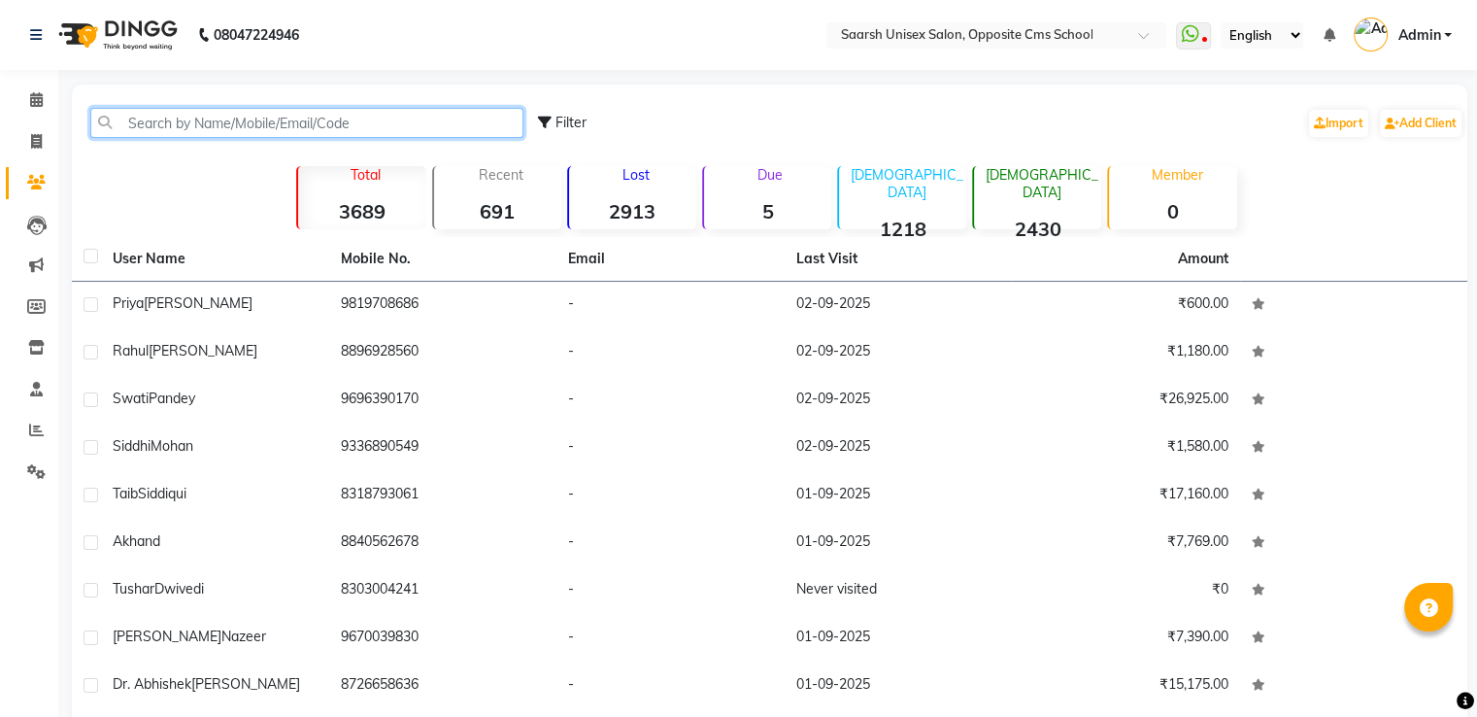
click at [249, 118] on input "text" at bounding box center [306, 123] width 433 height 30
paste input "9336046586"
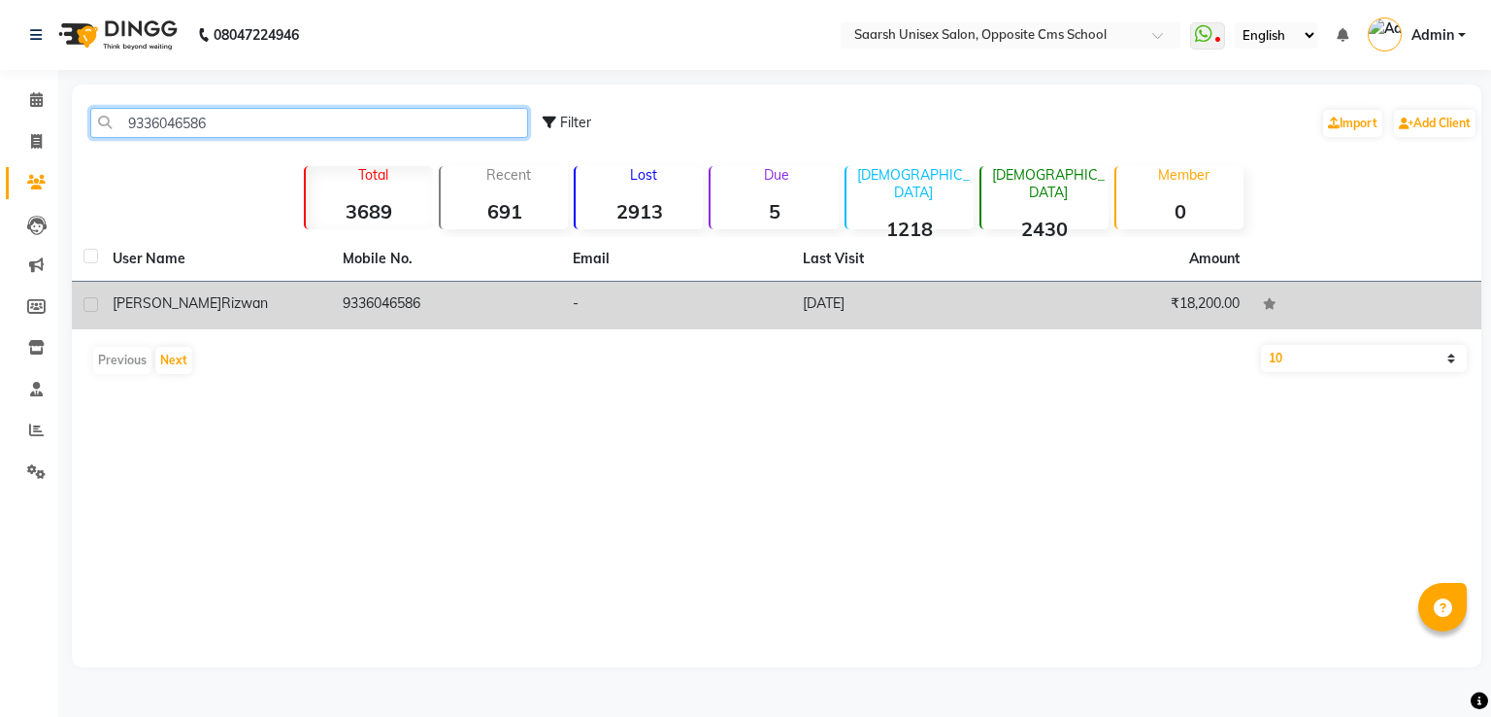
type input "9336046586"
click at [387, 301] on td "9336046586" at bounding box center [446, 306] width 230 height 48
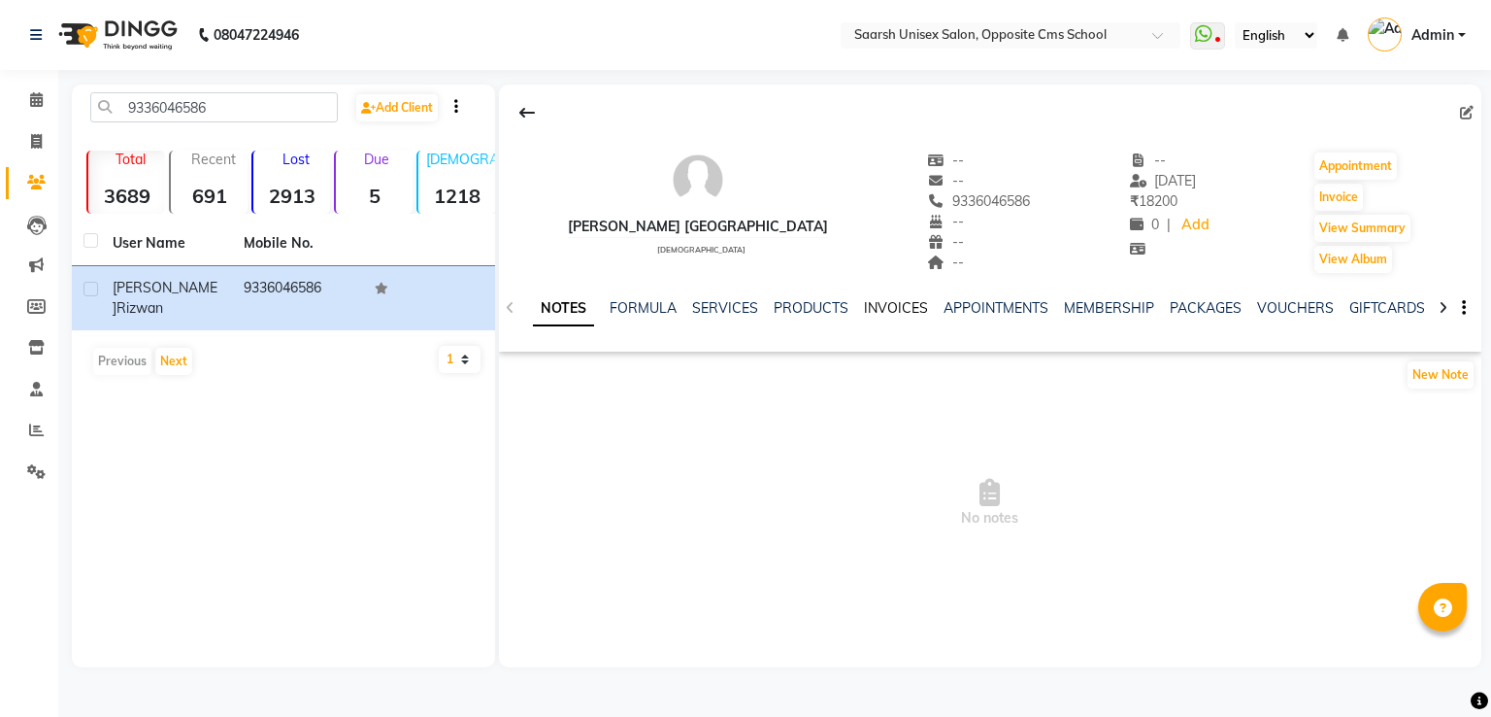
click at [891, 307] on link "INVOICES" at bounding box center [896, 307] width 64 height 17
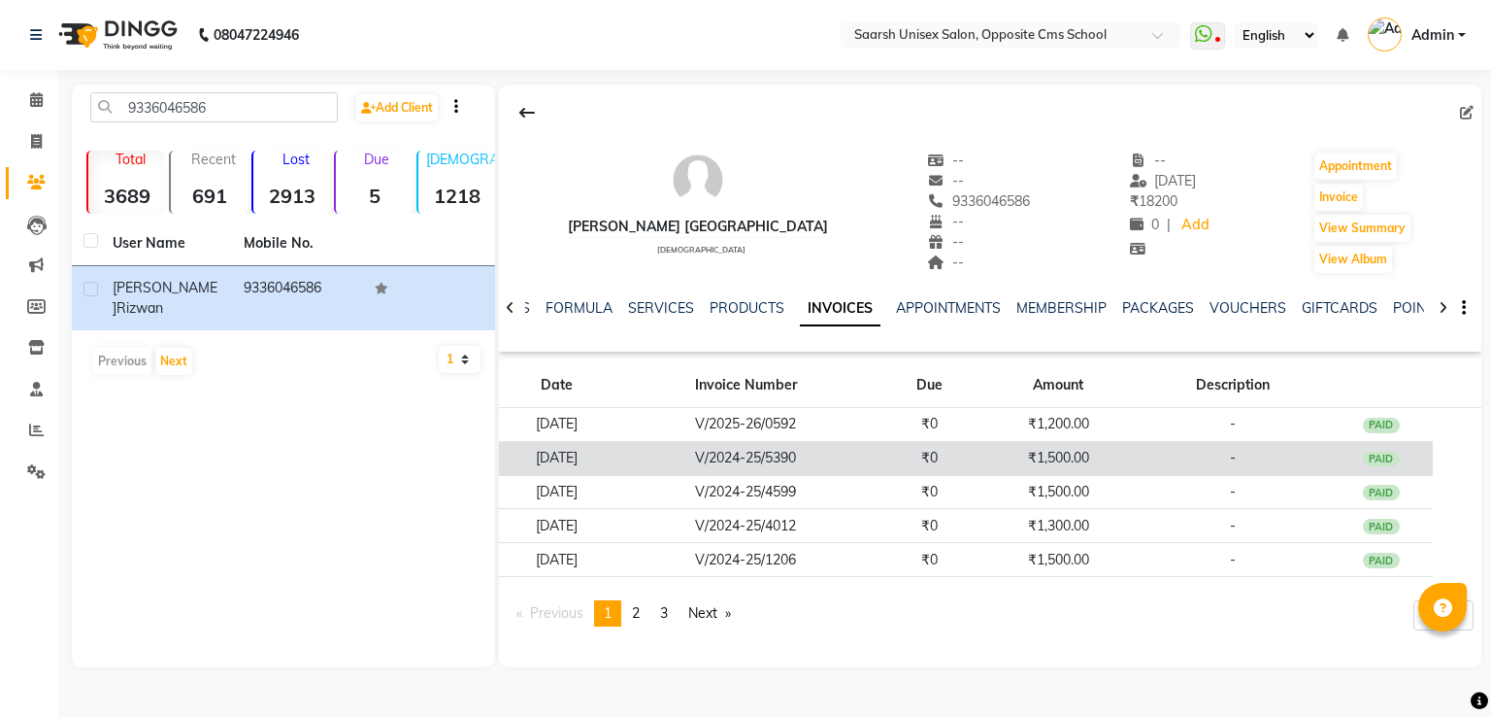
click at [878, 463] on td "V/2024-25/5390" at bounding box center [746, 458] width 263 height 34
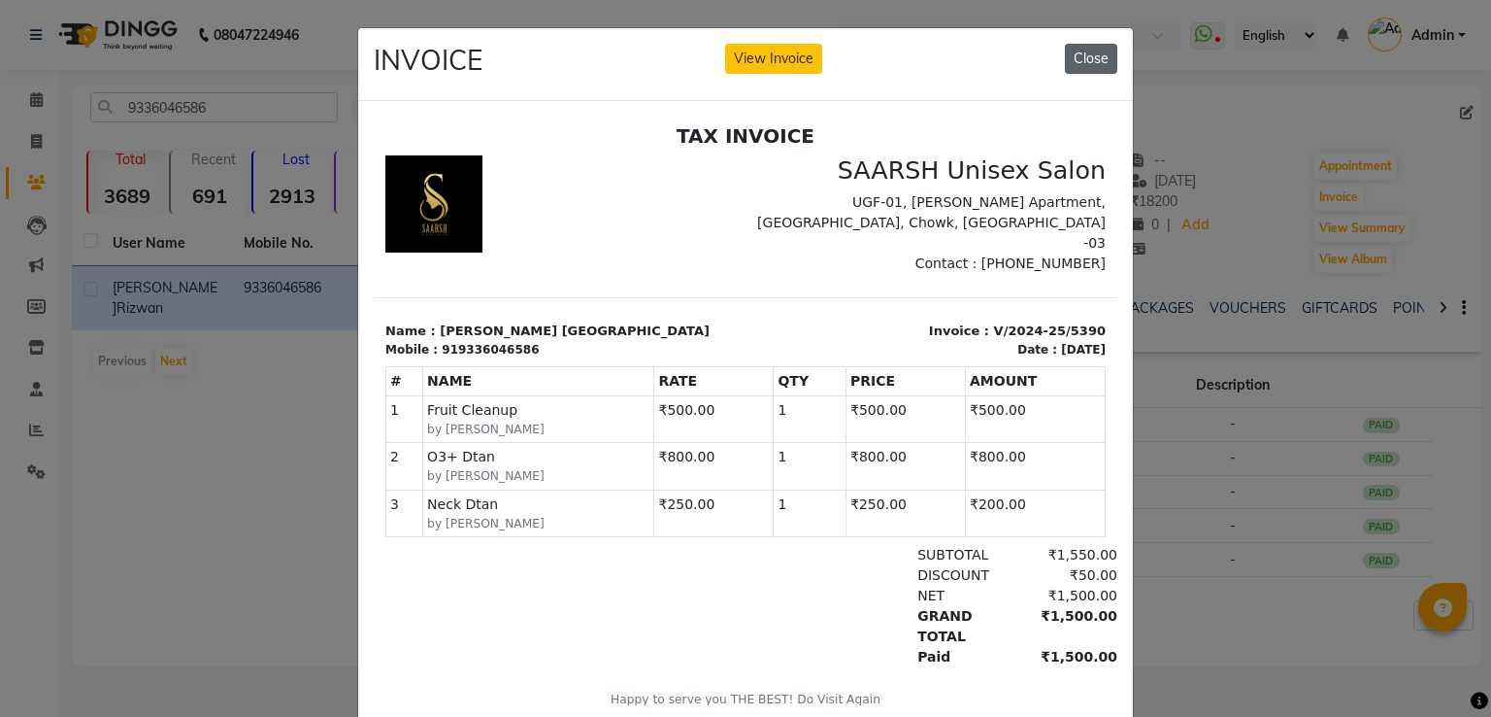
click at [1093, 57] on button "Close" at bounding box center [1091, 59] width 52 height 30
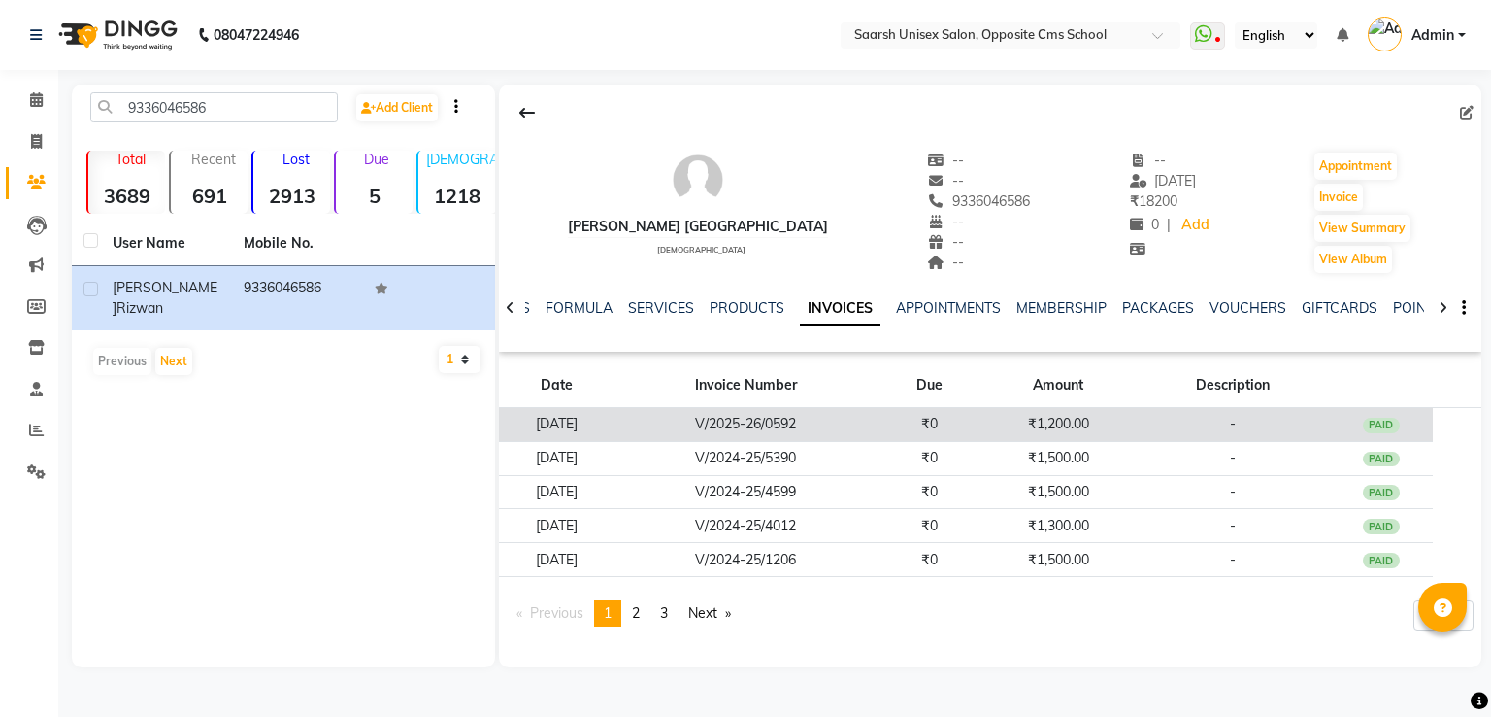
click at [912, 427] on td "₹0" at bounding box center [930, 425] width 104 height 34
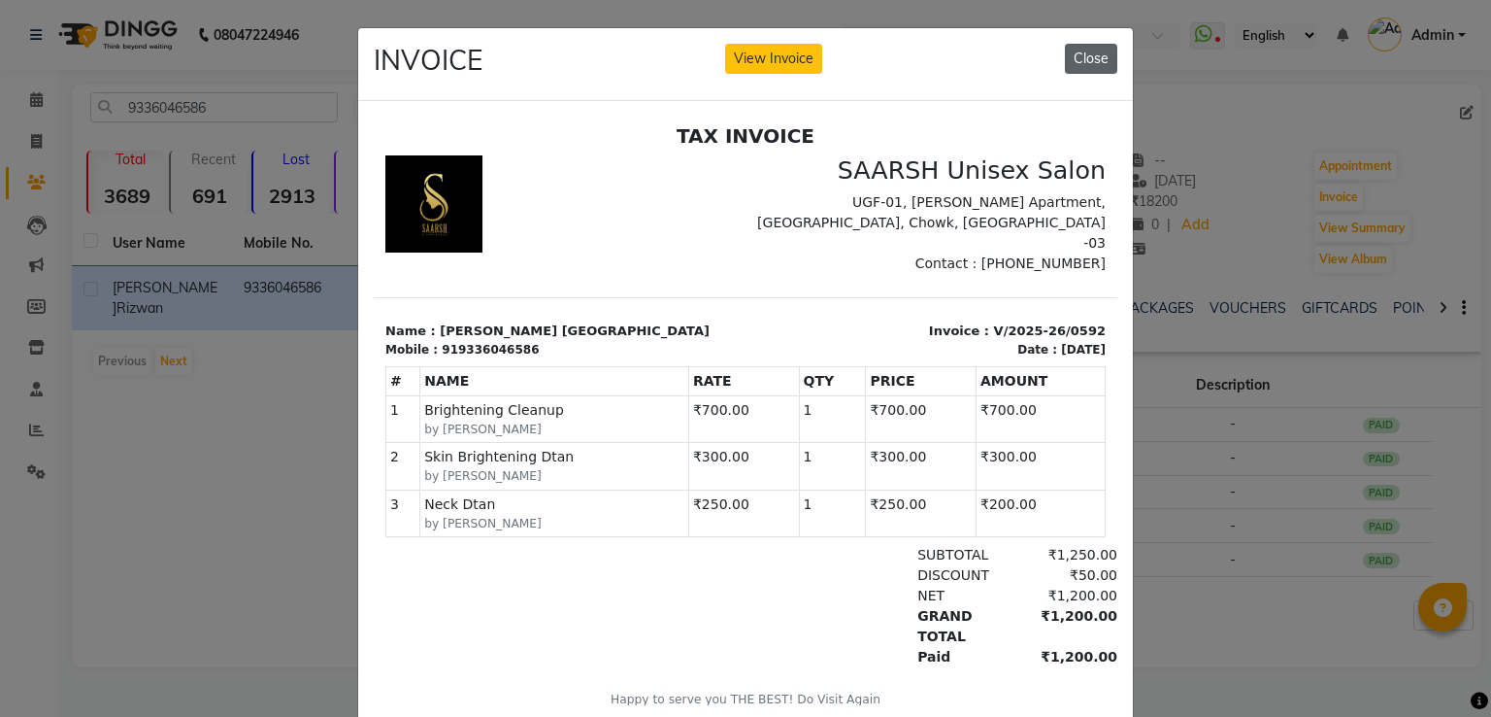
click at [1086, 61] on button "Close" at bounding box center [1091, 59] width 52 height 30
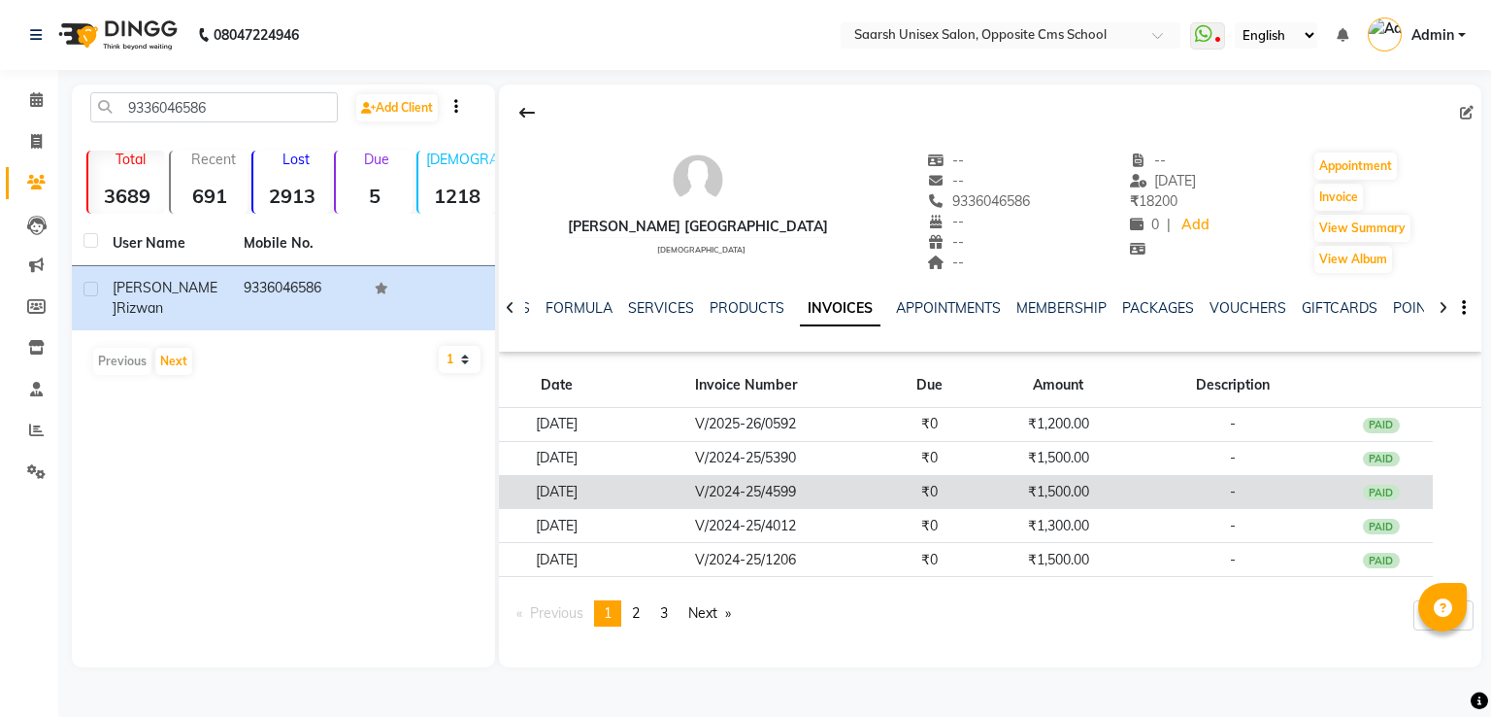
click at [982, 502] on td "₹0" at bounding box center [930, 492] width 104 height 34
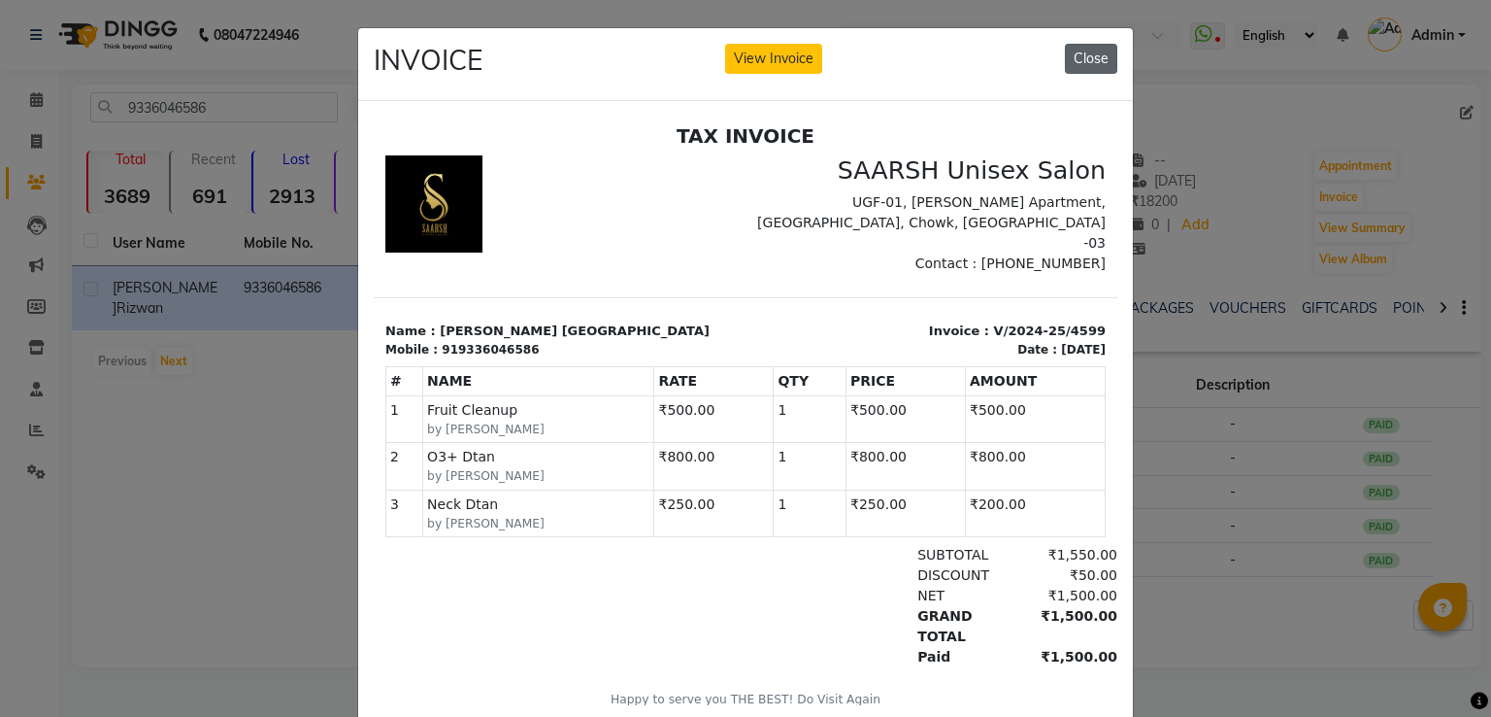
click at [1087, 67] on button "Close" at bounding box center [1091, 59] width 52 height 30
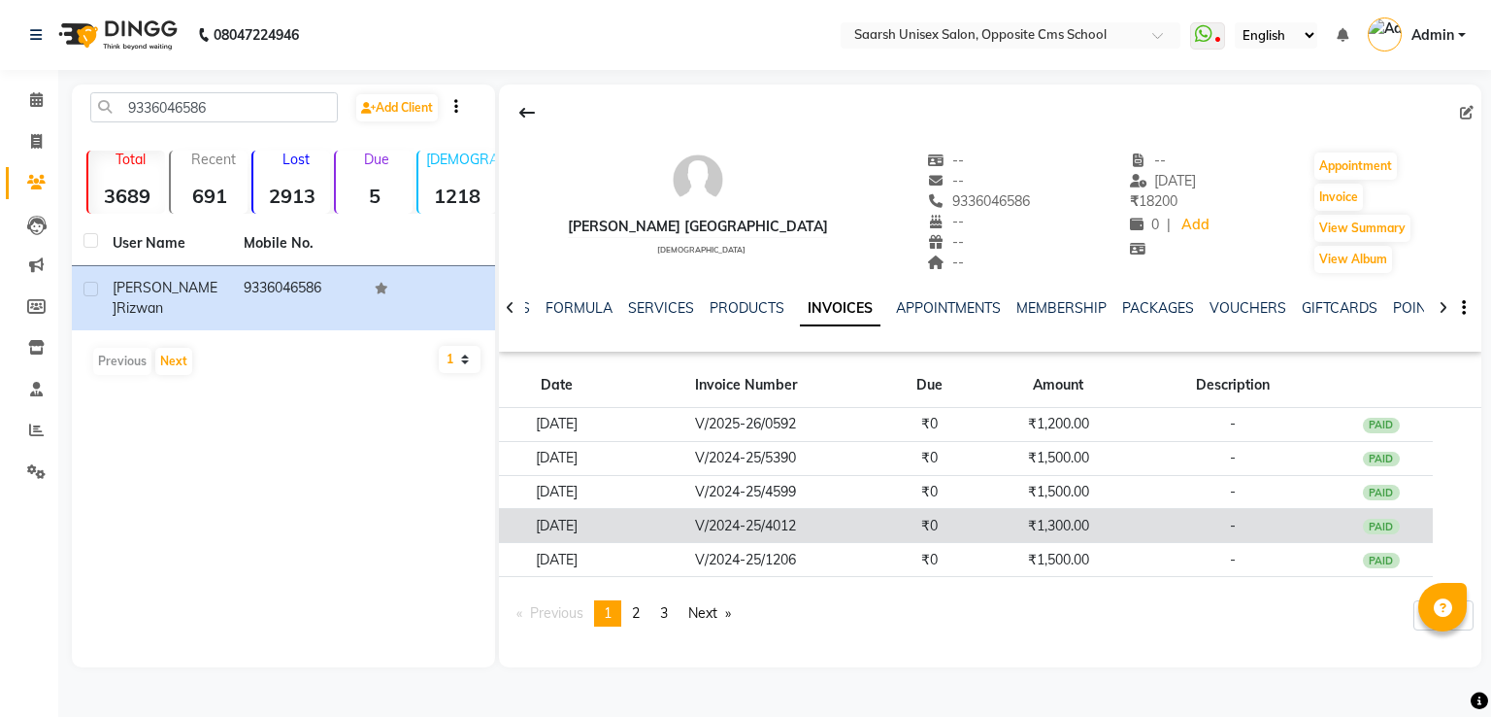
click at [961, 537] on td "₹0" at bounding box center [930, 526] width 104 height 34
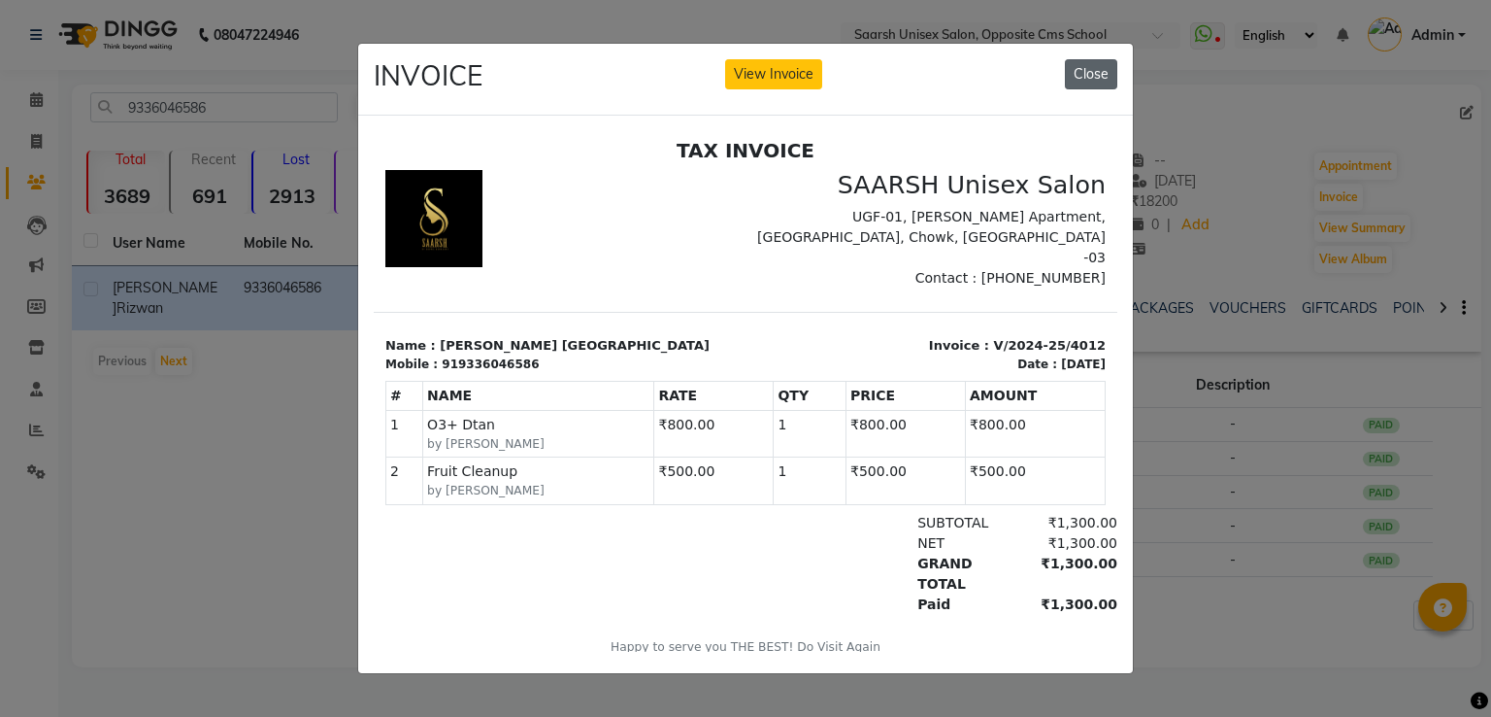
click at [1095, 74] on button "Close" at bounding box center [1091, 74] width 52 height 30
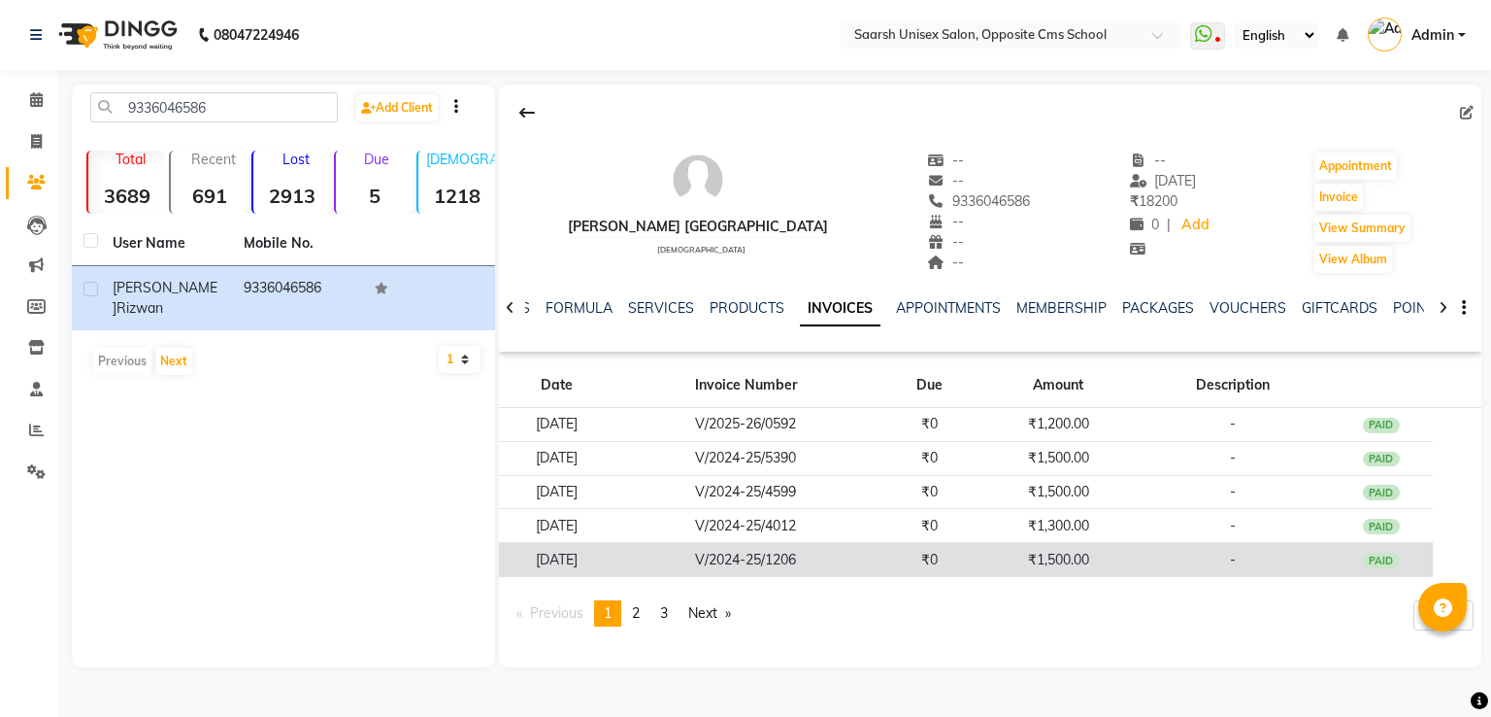
click at [979, 561] on td "₹0" at bounding box center [930, 560] width 104 height 34
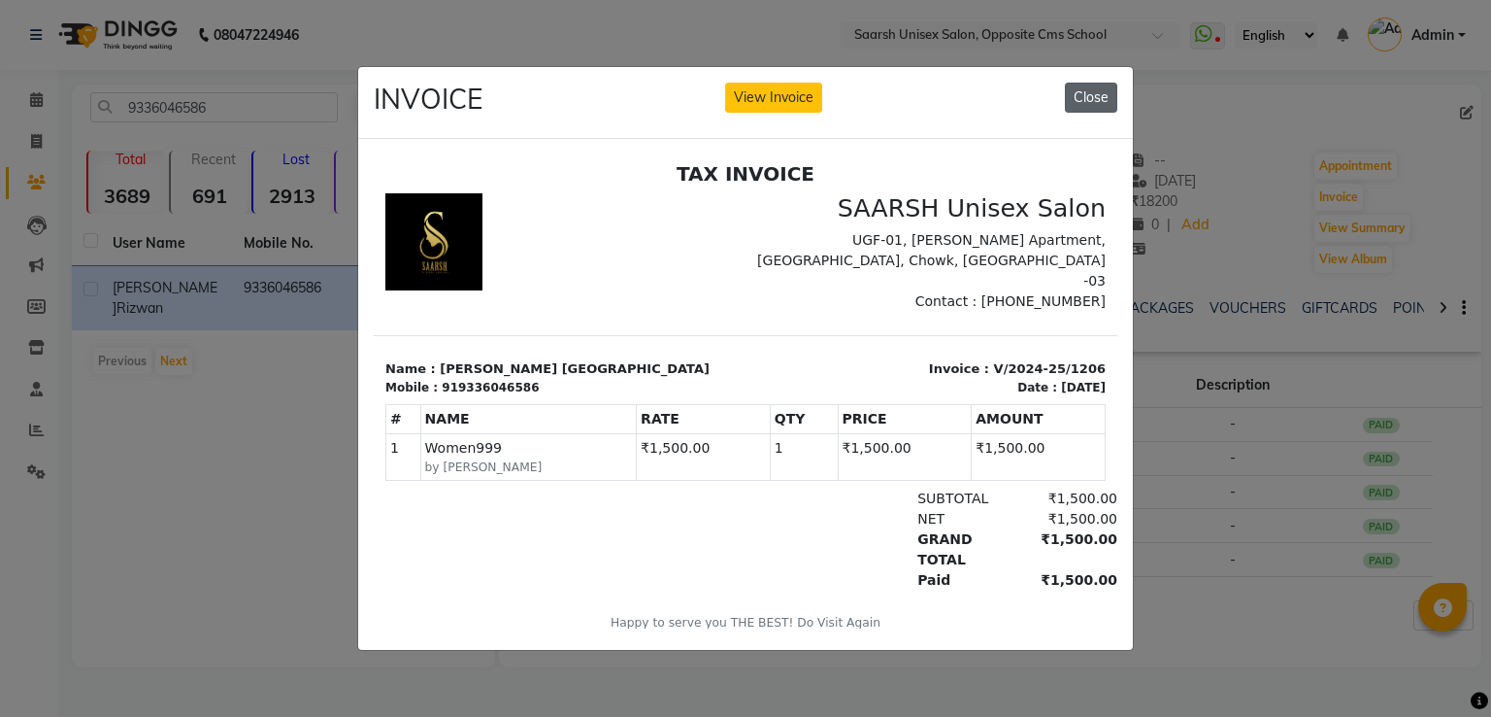
click at [1103, 86] on button "Close" at bounding box center [1091, 98] width 52 height 30
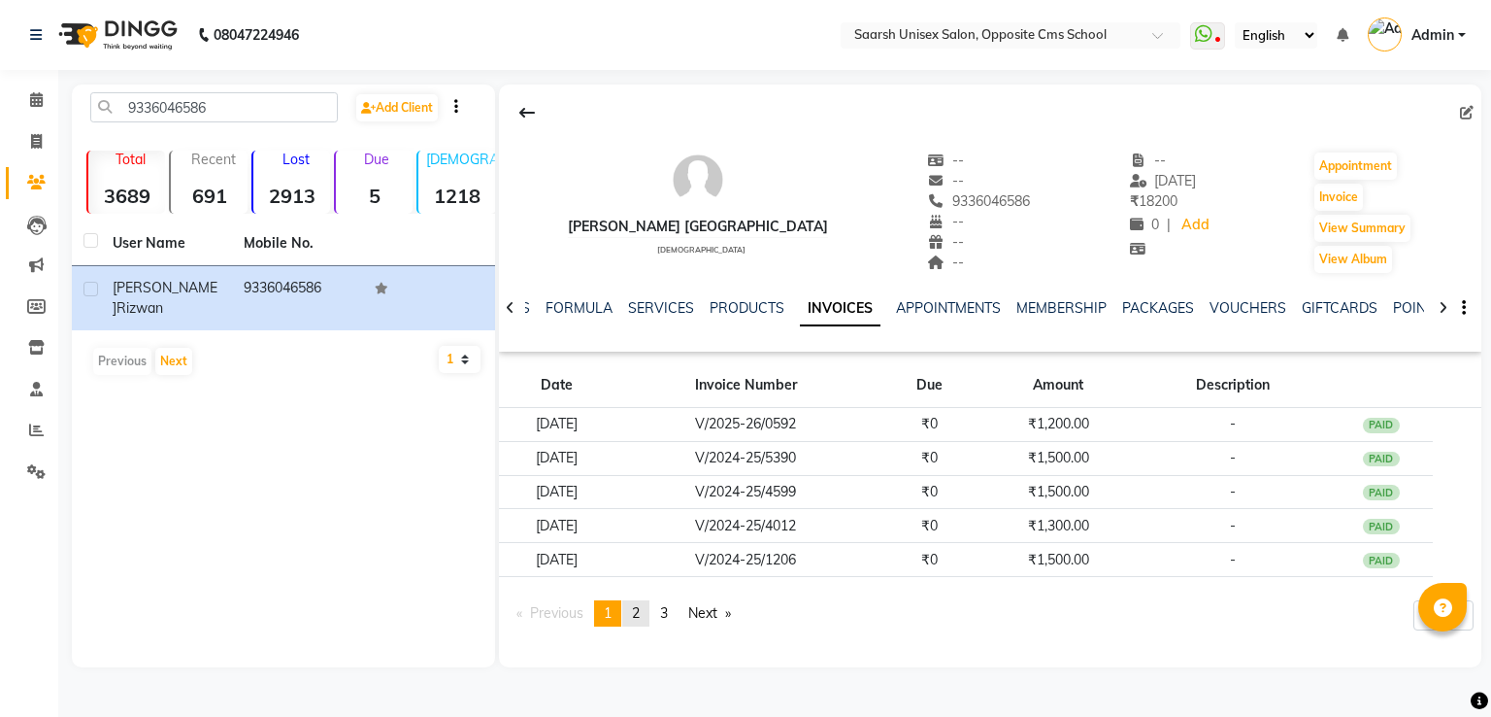
click at [640, 611] on span "2" at bounding box center [636, 612] width 8 height 17
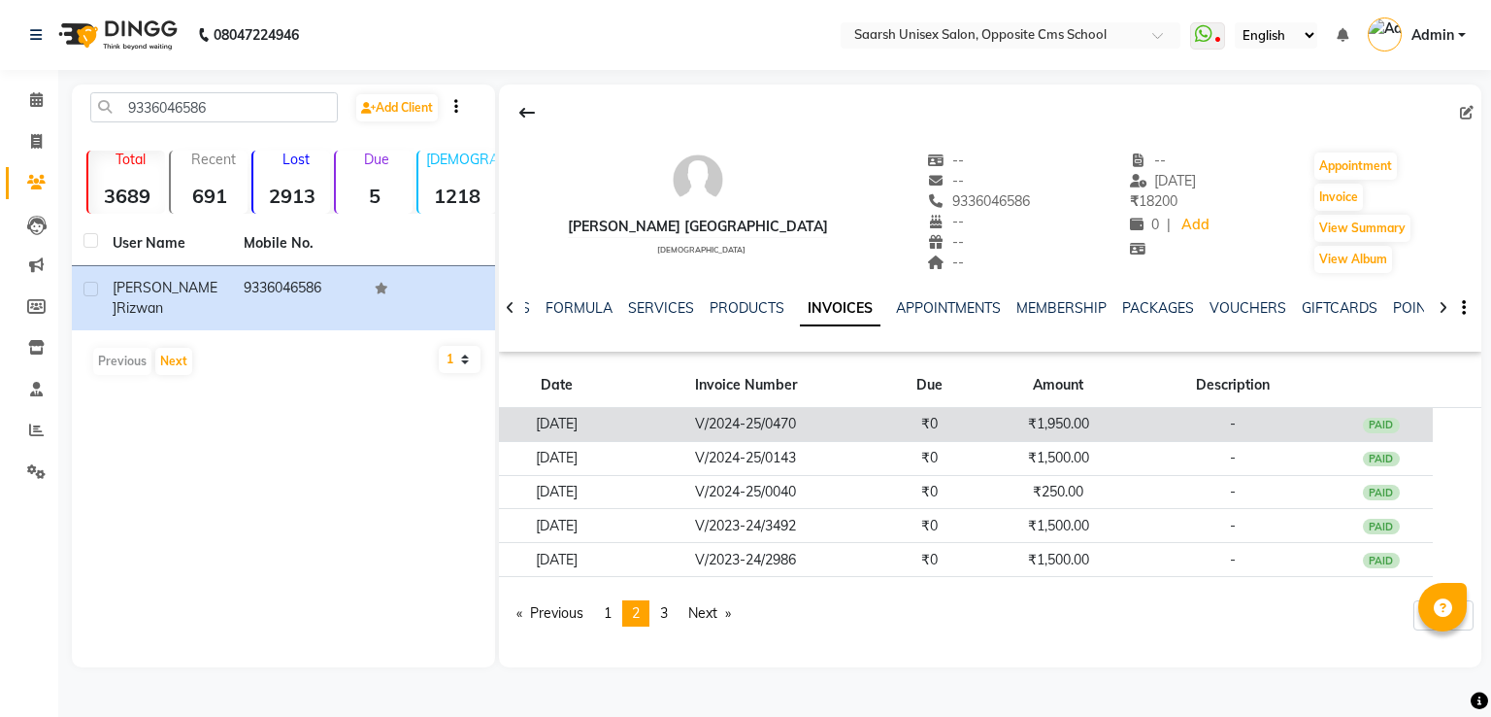
click at [878, 419] on td "V/2024-25/0470" at bounding box center [746, 425] width 263 height 34
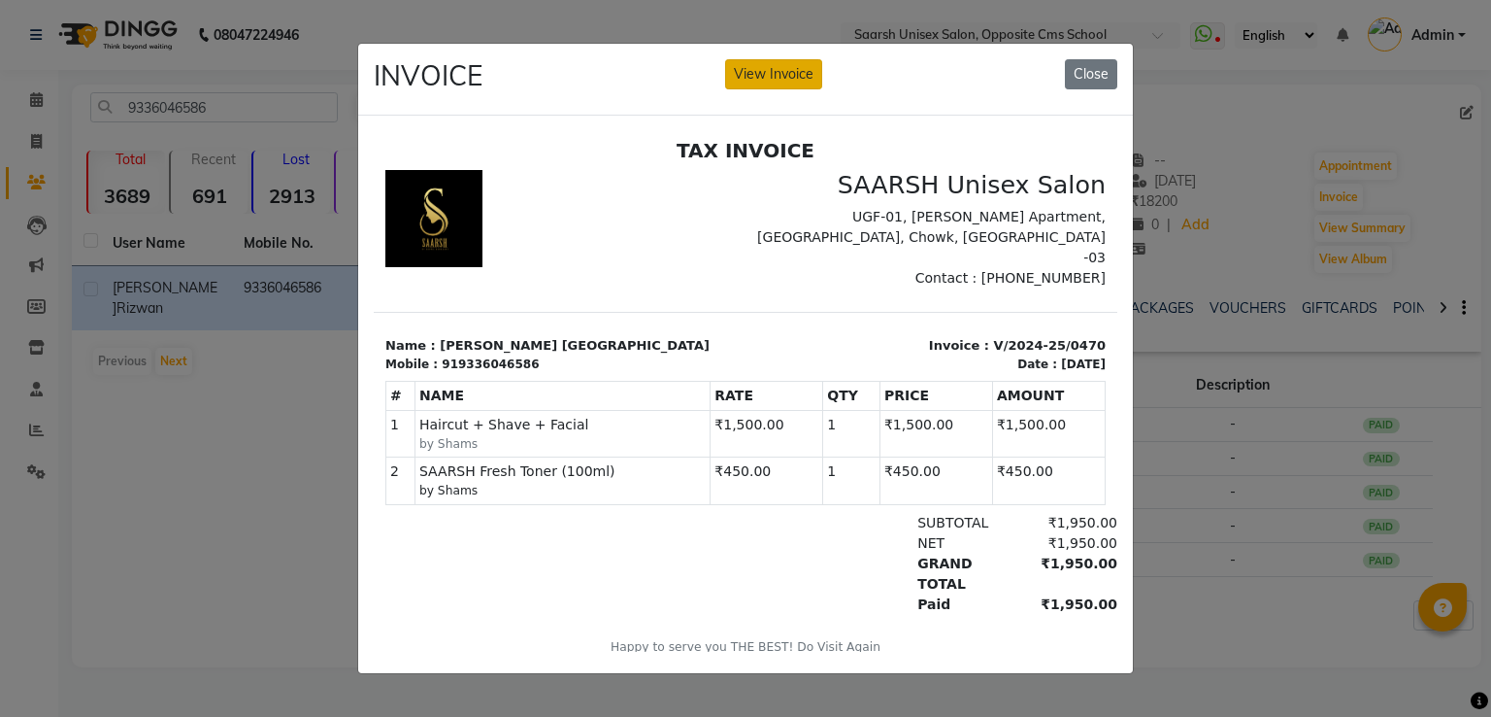
click at [777, 63] on button "View Invoice" at bounding box center [773, 74] width 97 height 30
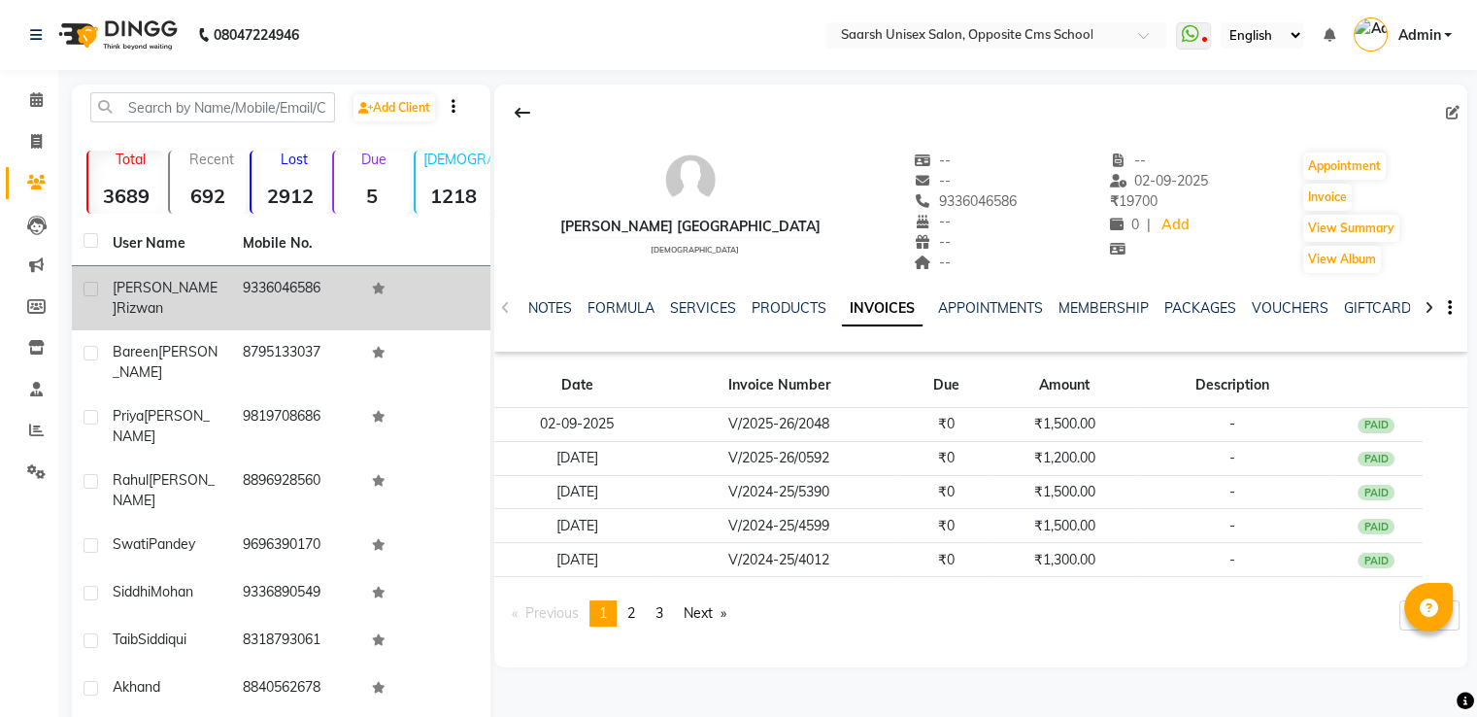
click at [163, 299] on span "Rizwan" at bounding box center [140, 307] width 47 height 17
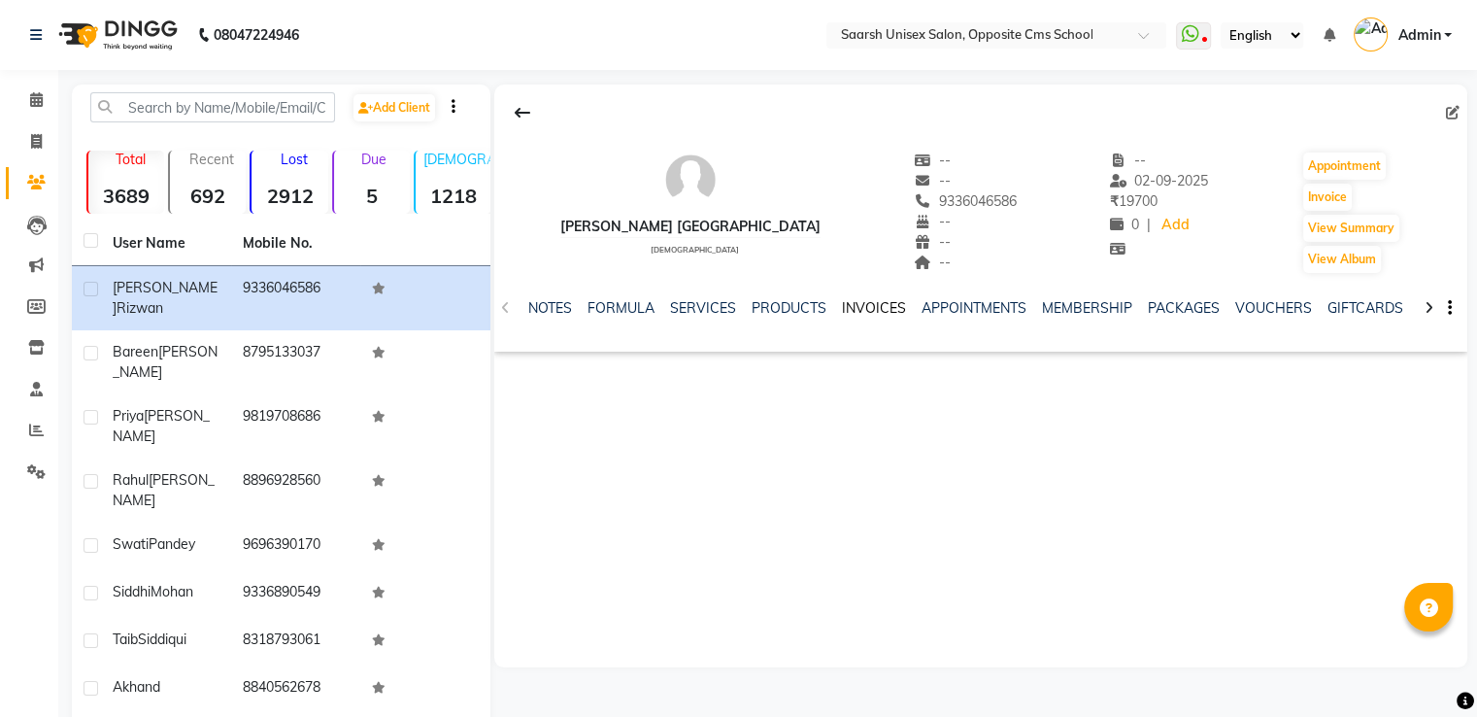
click at [874, 303] on link "INVOICES" at bounding box center [874, 307] width 64 height 17
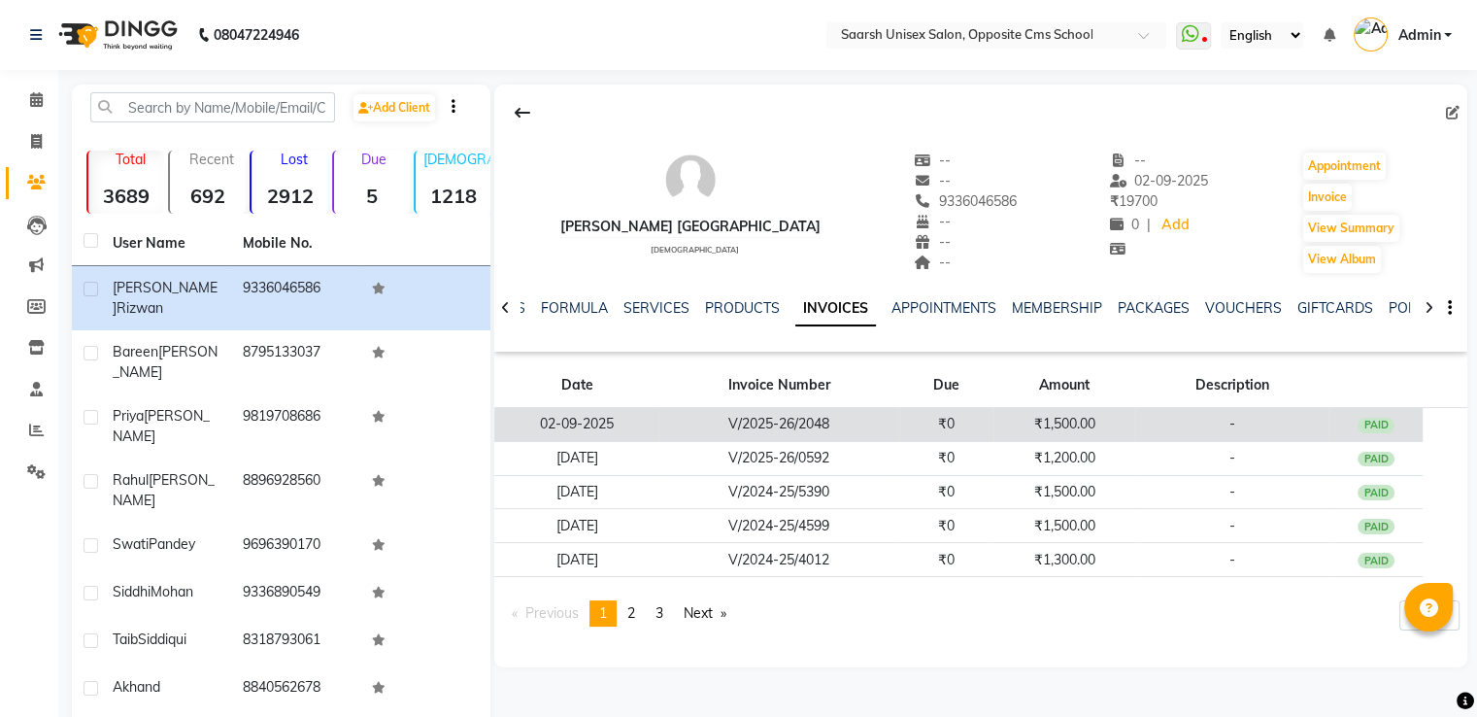
click at [897, 426] on td "V/2025-26/2048" at bounding box center [779, 425] width 240 height 34
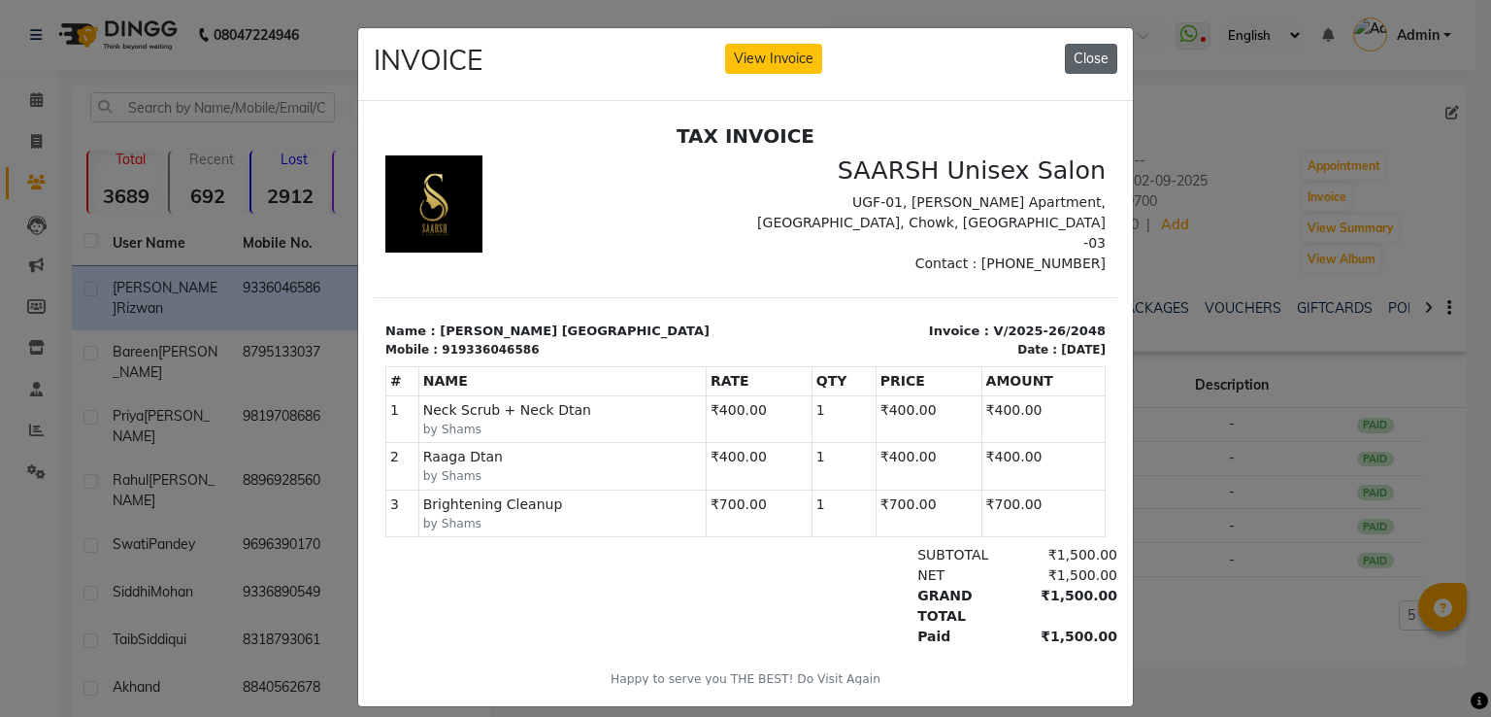
click at [1091, 59] on button "Close" at bounding box center [1091, 59] width 52 height 30
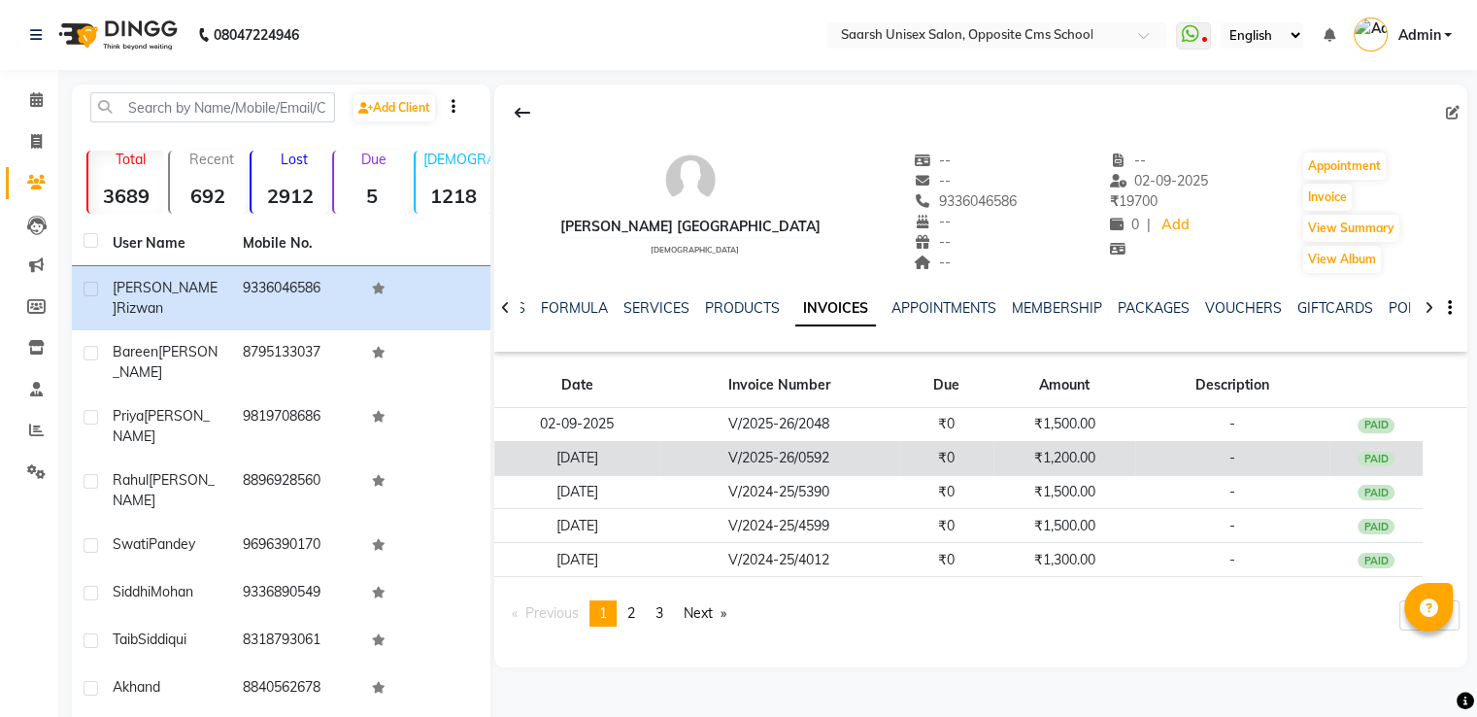
click at [919, 460] on td "₹0" at bounding box center [946, 458] width 95 height 34
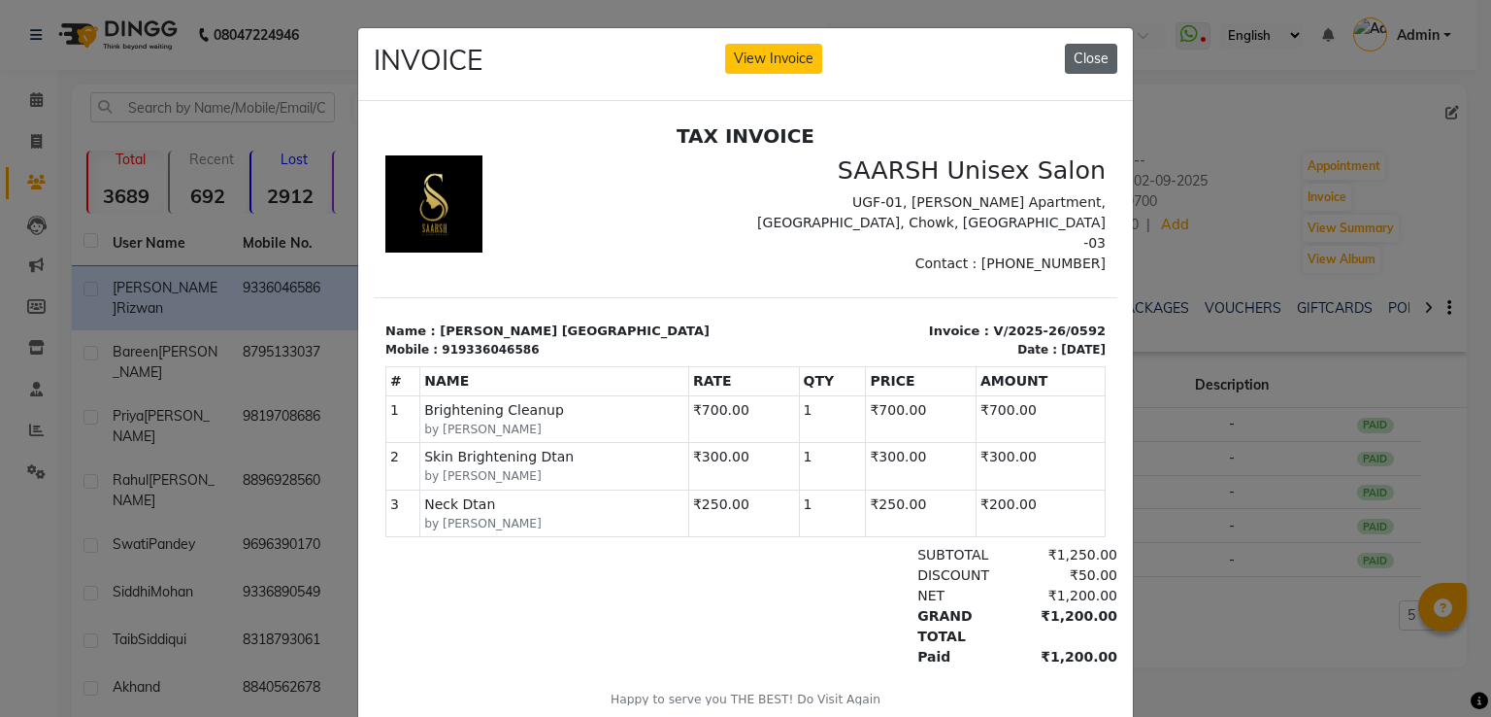
click at [1068, 65] on button "Close" at bounding box center [1091, 59] width 52 height 30
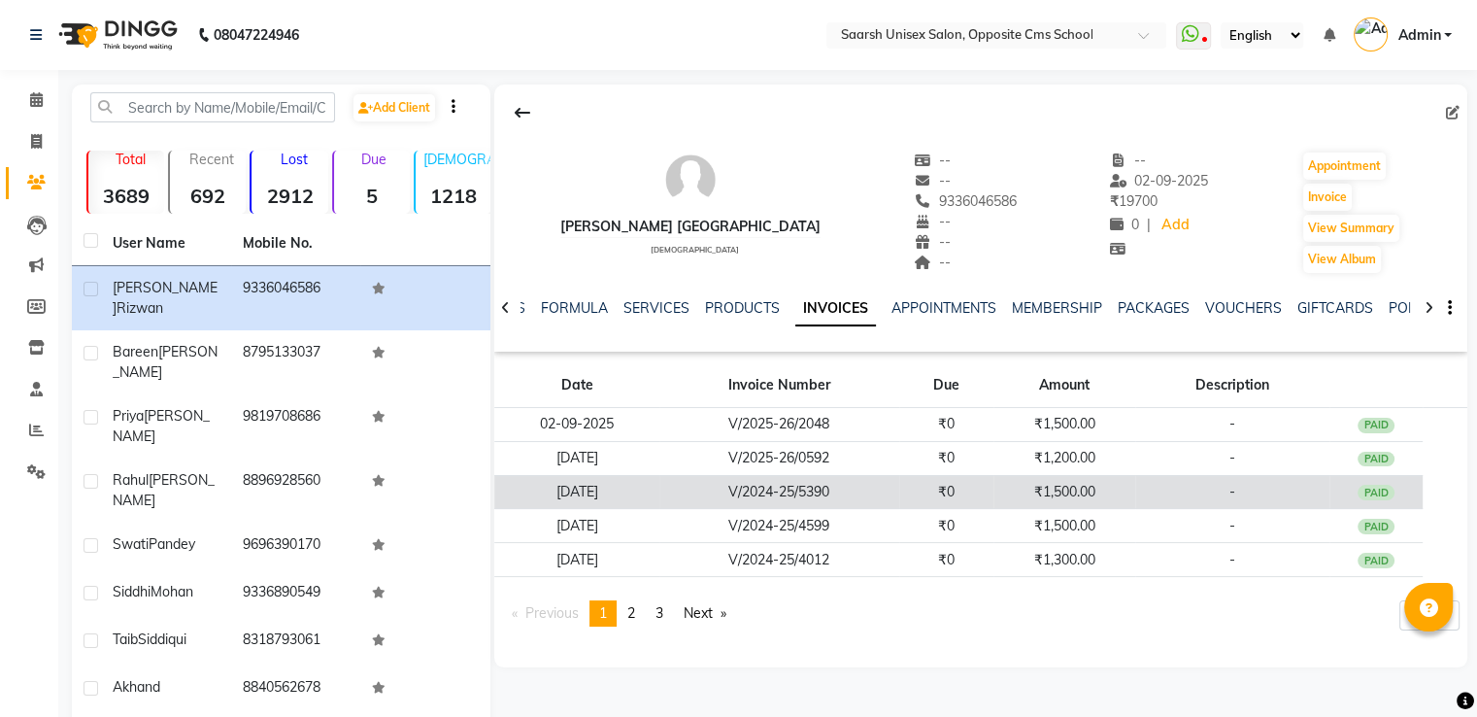
click at [804, 502] on td "V/2024-25/5390" at bounding box center [779, 492] width 240 height 34
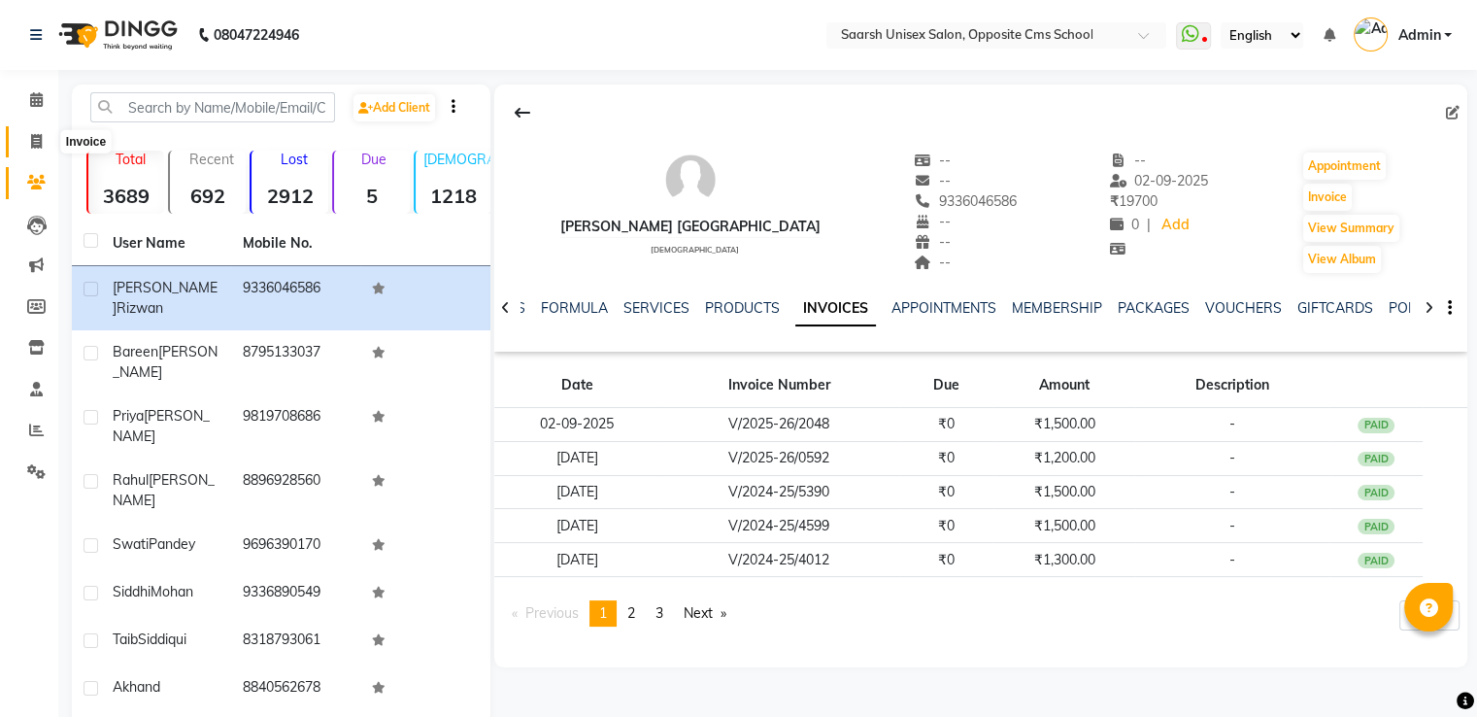
click at [27, 146] on span at bounding box center [36, 142] width 34 height 22
select select "service"
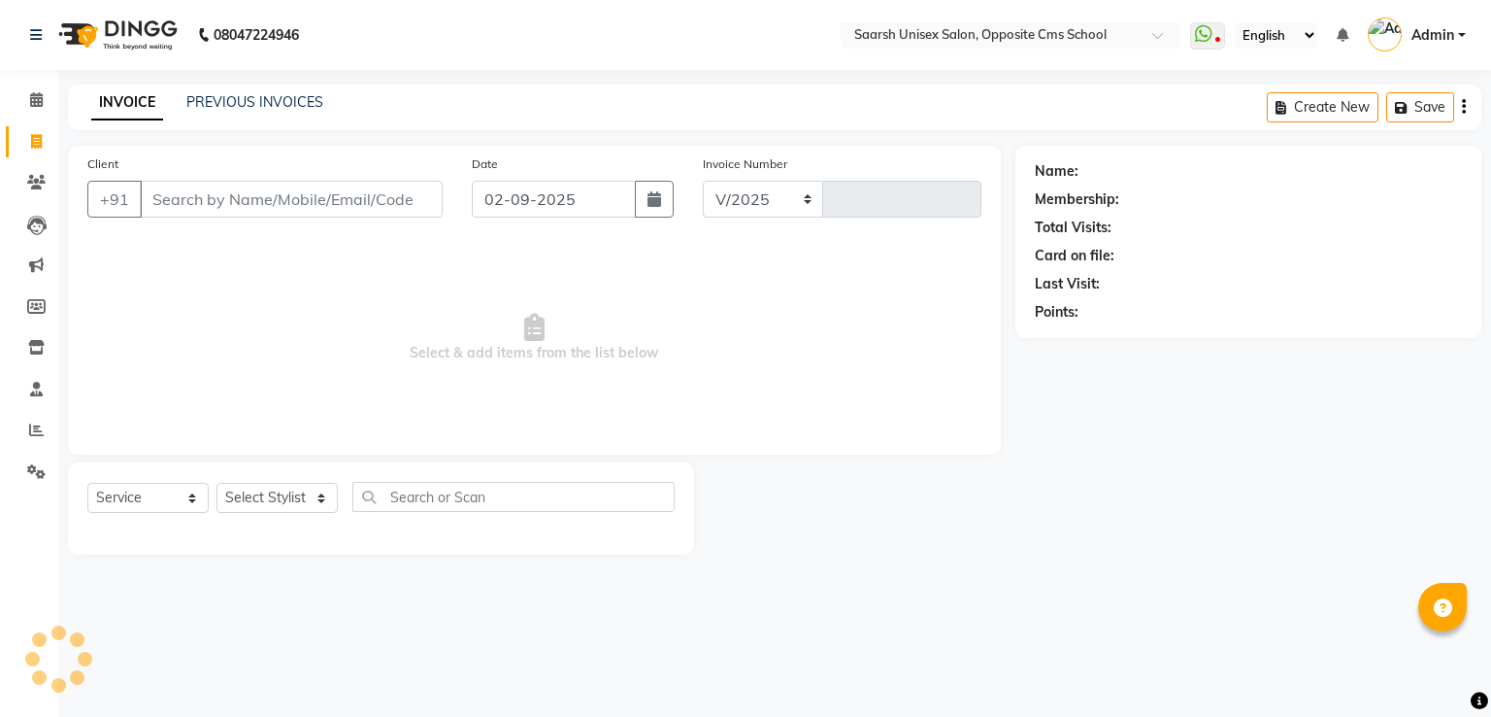
select select "3962"
type input "2049"
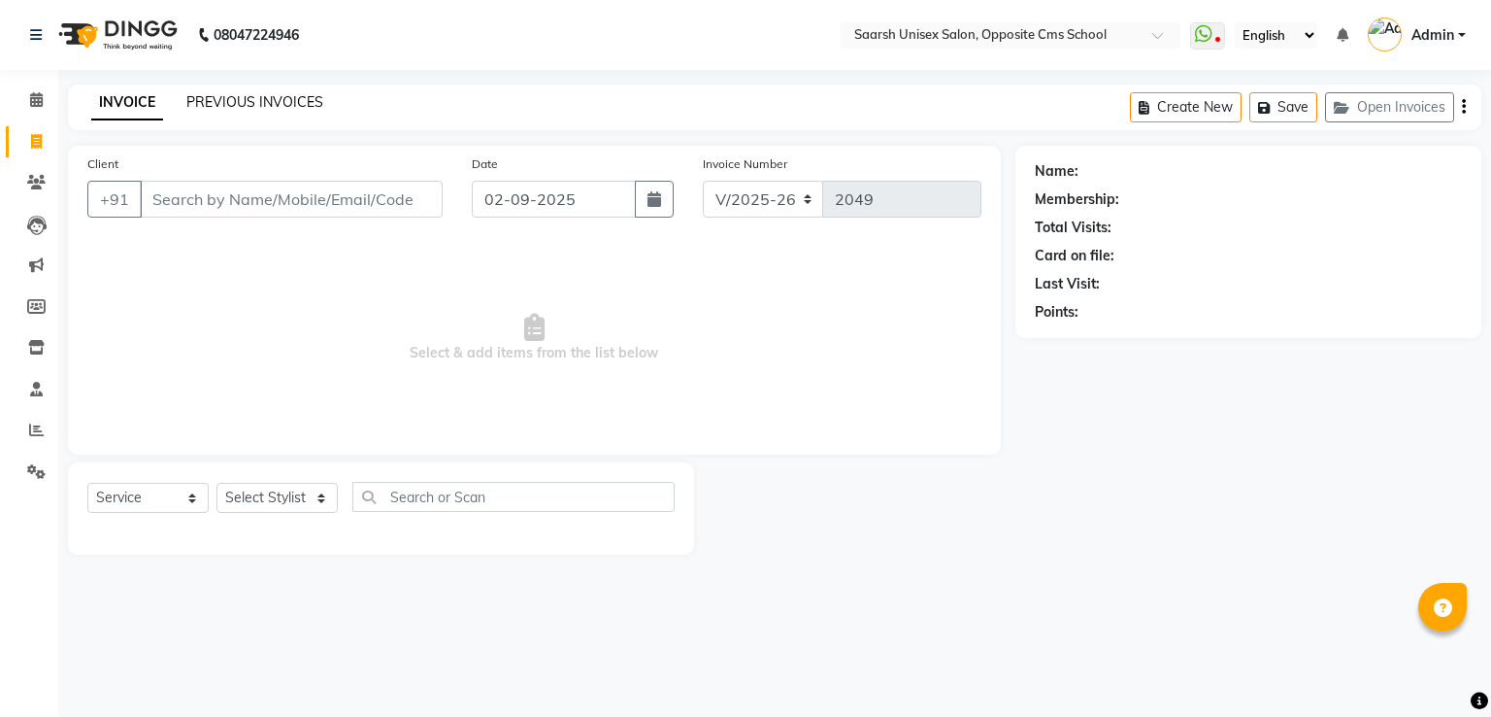
click at [254, 96] on link "PREVIOUS INVOICES" at bounding box center [254, 101] width 137 height 17
